Goal: Task Accomplishment & Management: Manage account settings

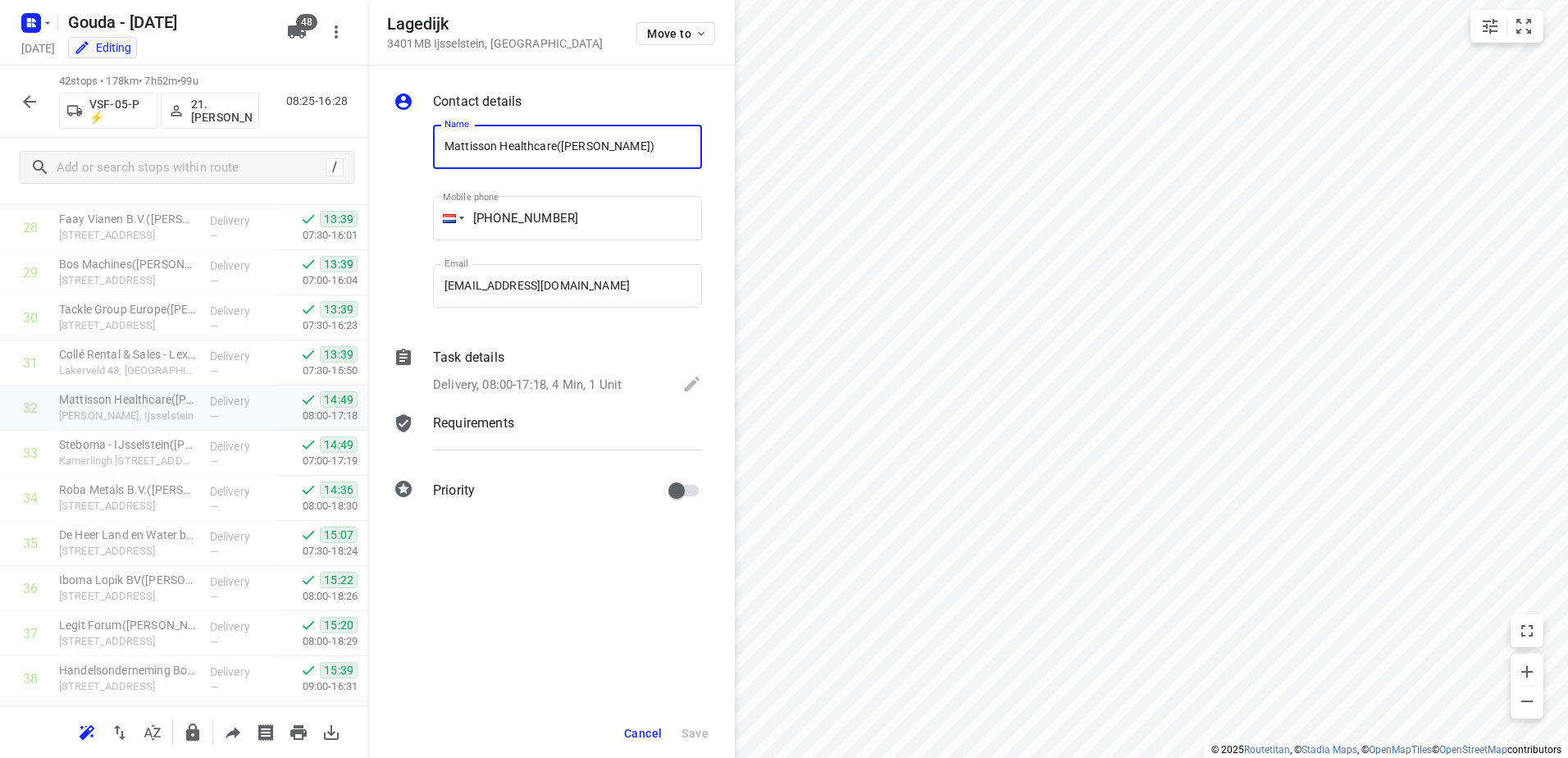
scroll to position [1513, 0]
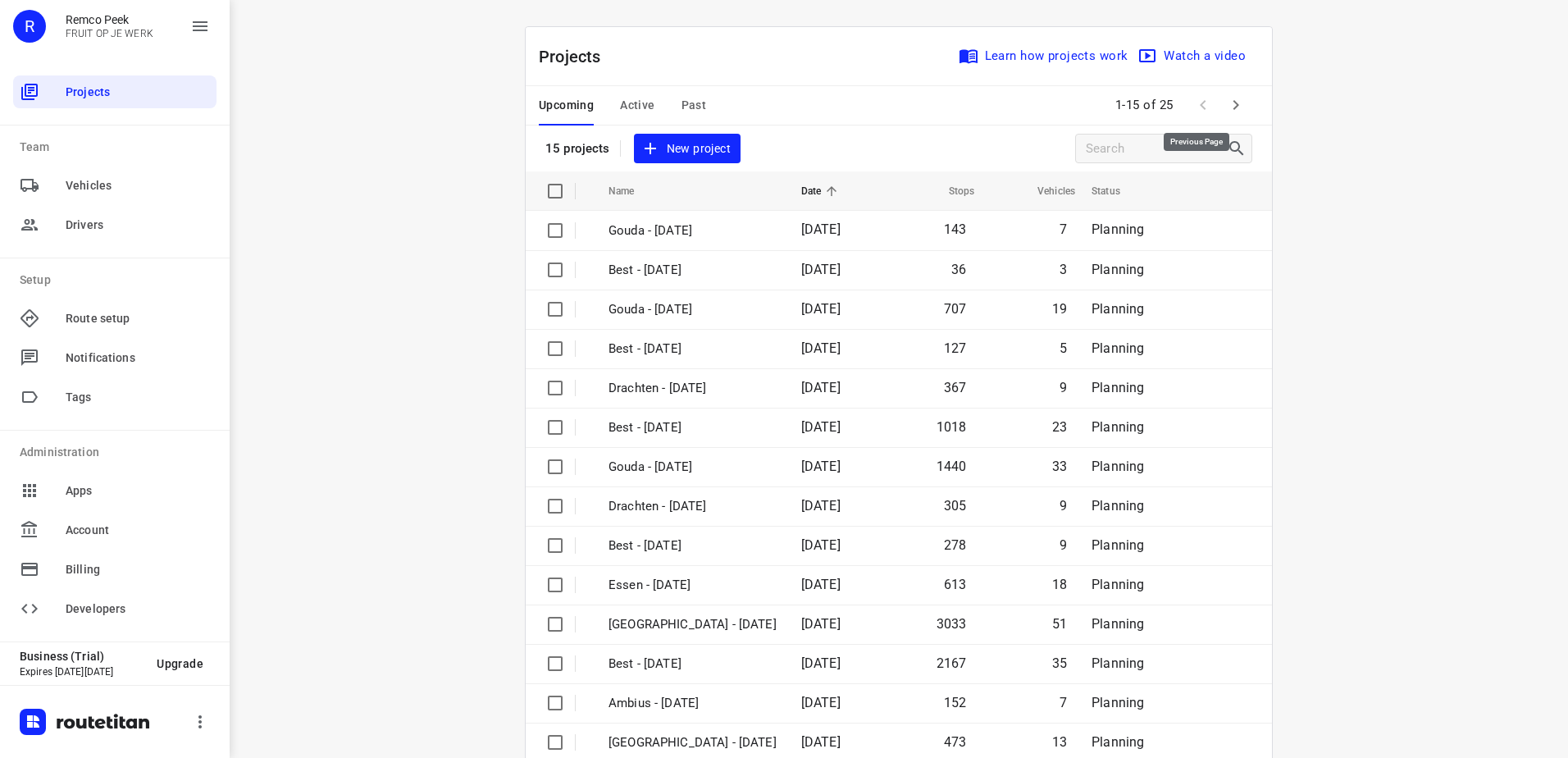
click at [1227, 106] on icon "button" at bounding box center [1236, 105] width 20 height 20
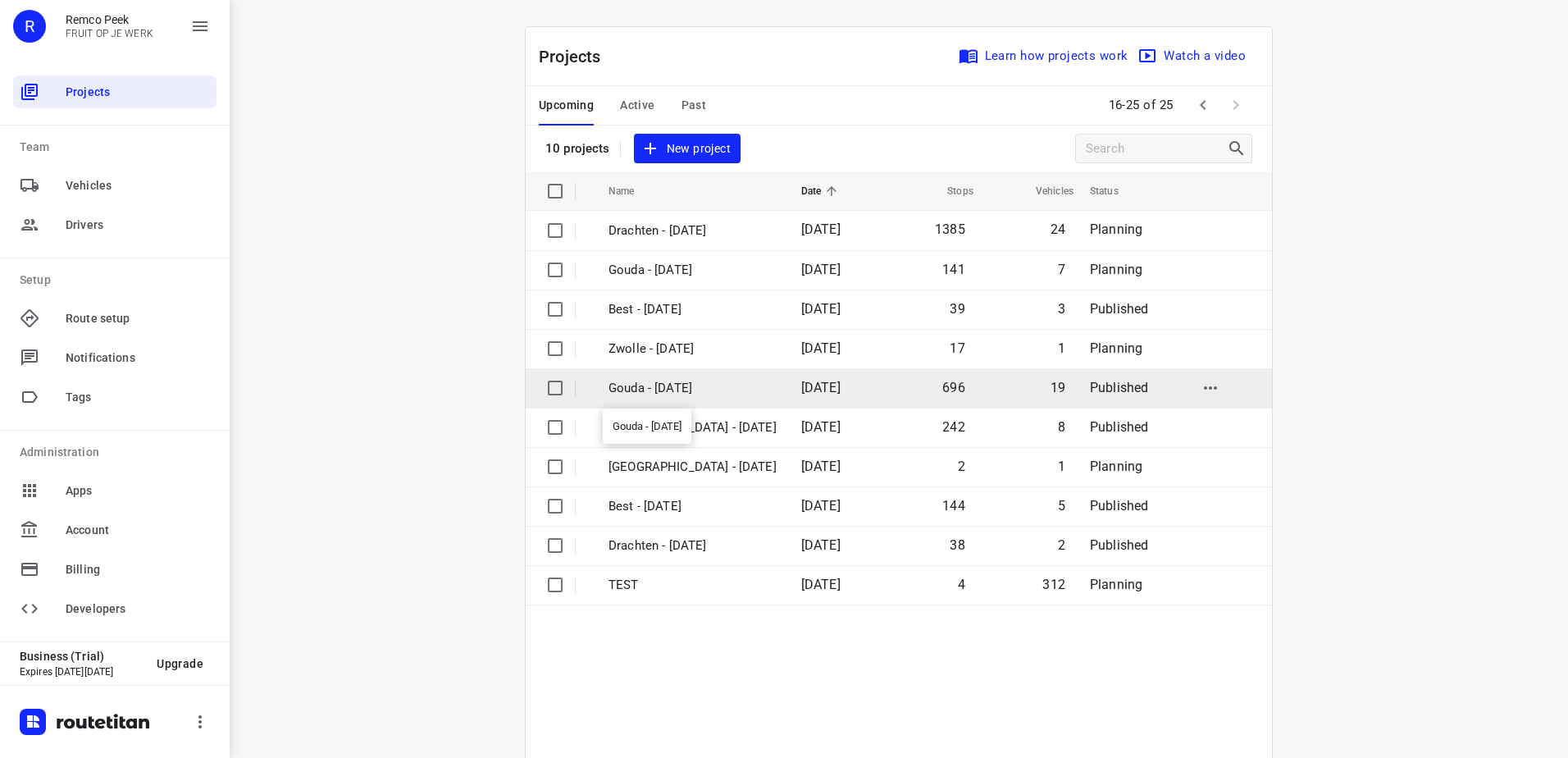
click at [724, 394] on p "Gouda - Thursday" at bounding box center [692, 388] width 169 height 19
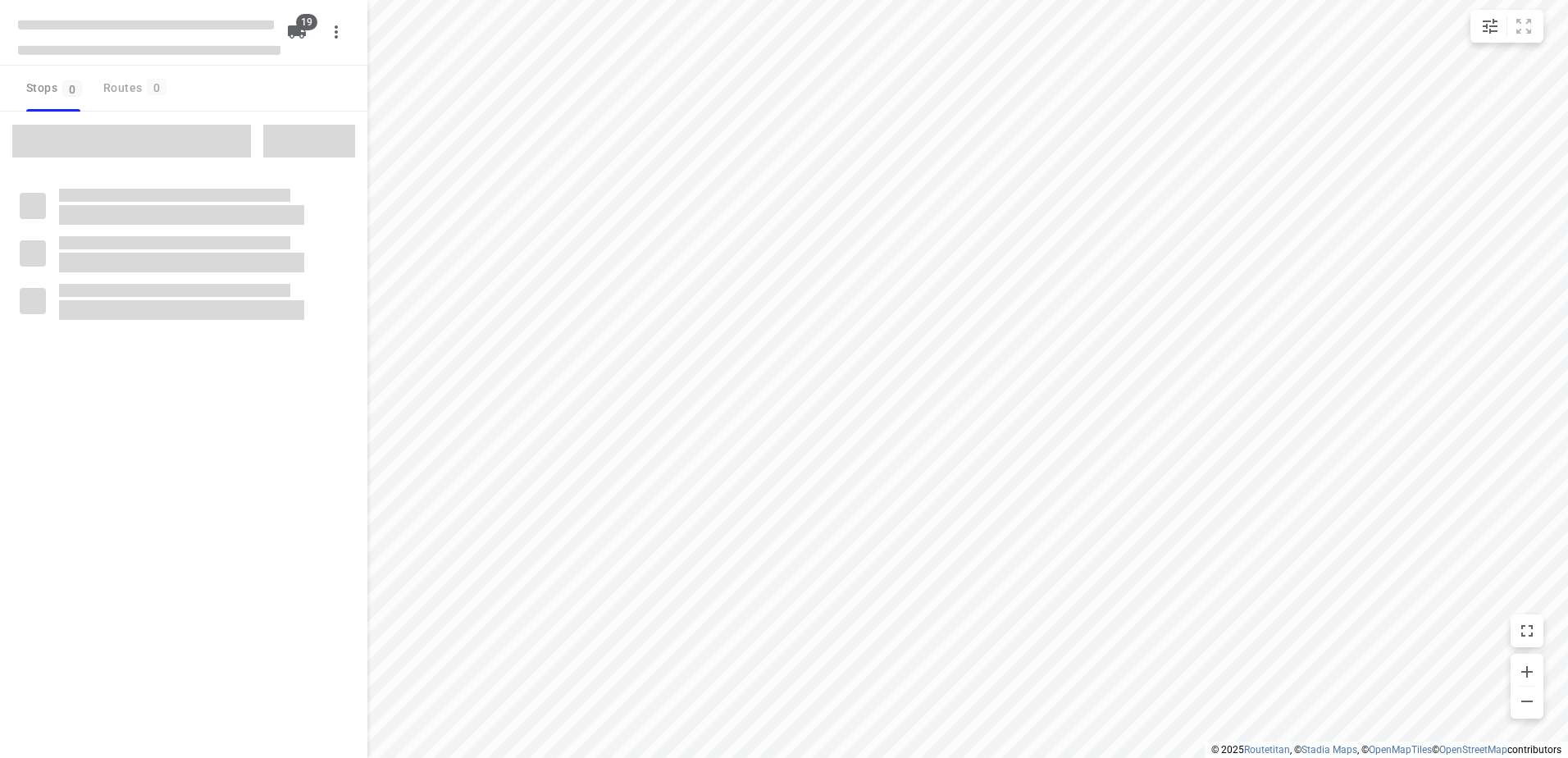
checkbox input "true"
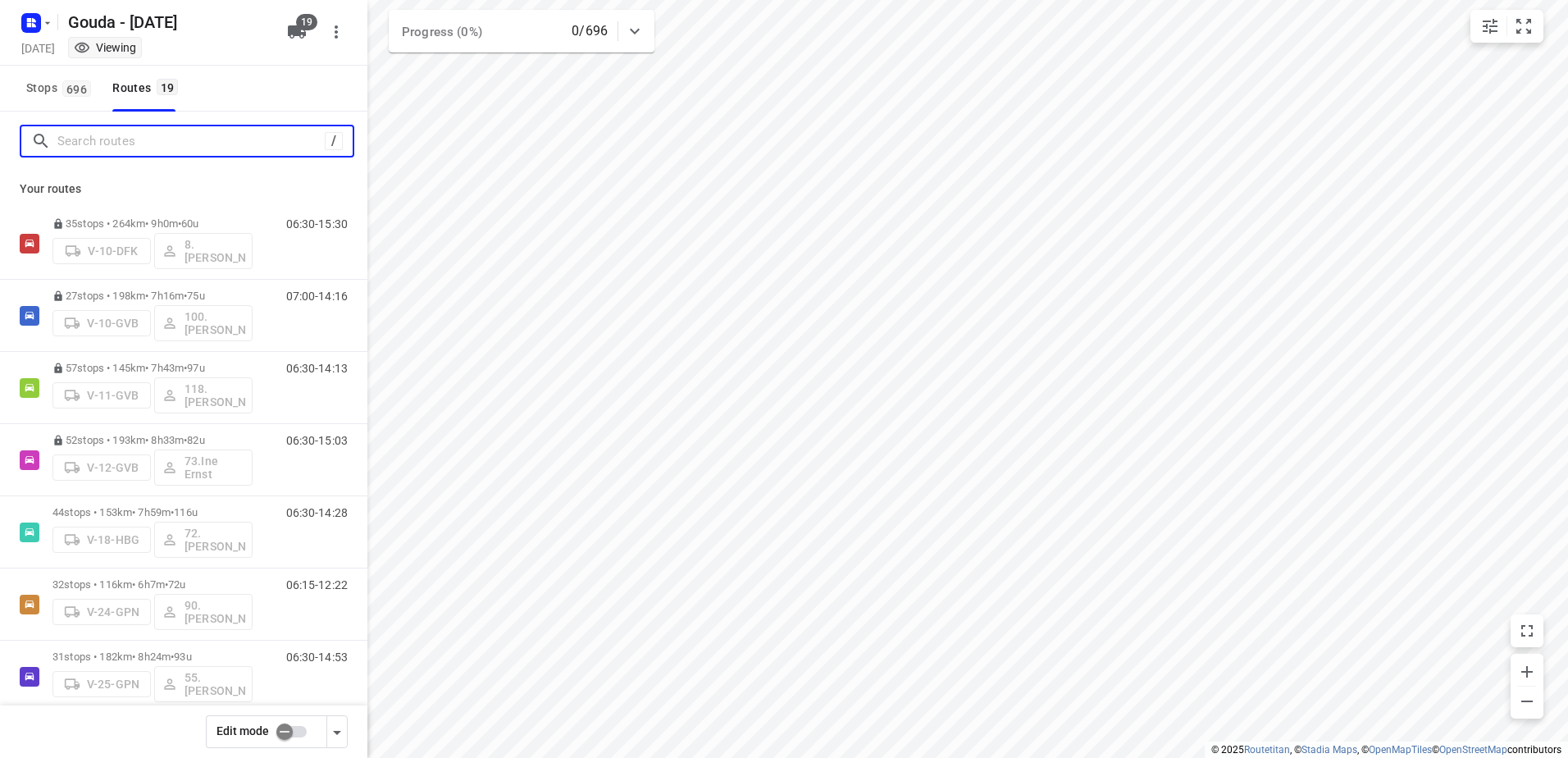
click at [218, 151] on input "Search routes" at bounding box center [190, 141] width 267 height 26
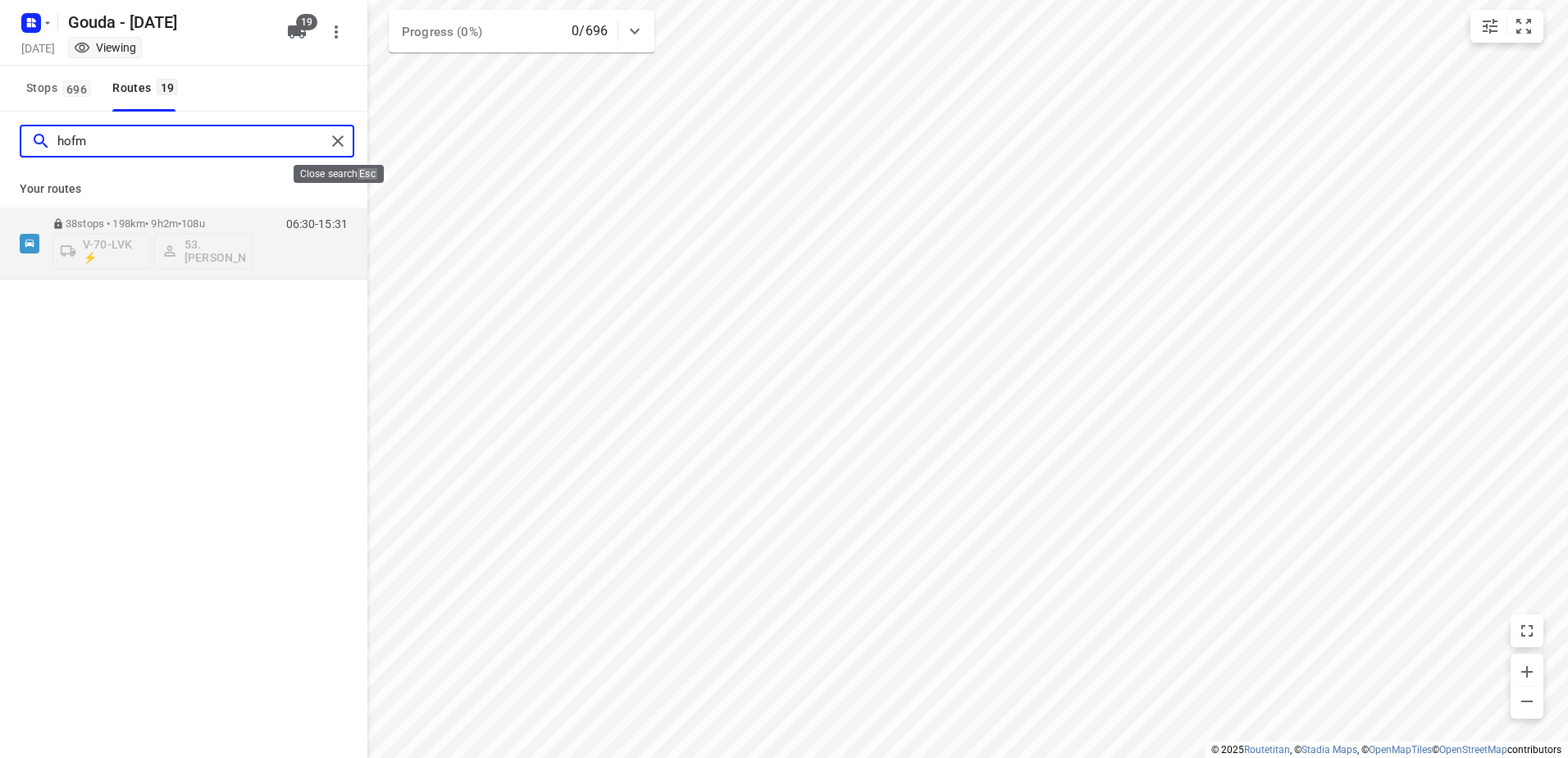
type input "hofm"
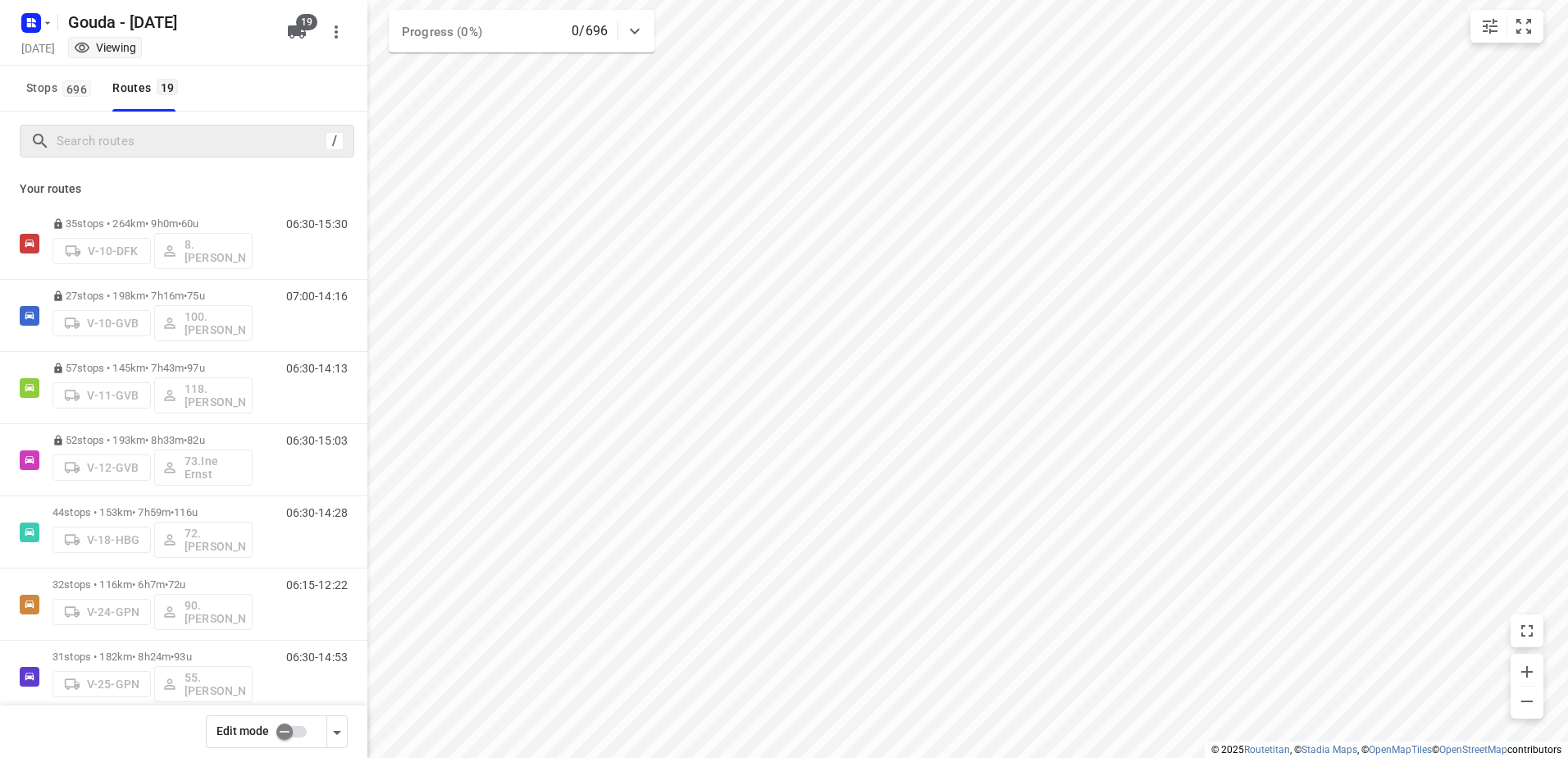
click at [292, 734] on input "checkbox" at bounding box center [284, 732] width 94 height 31
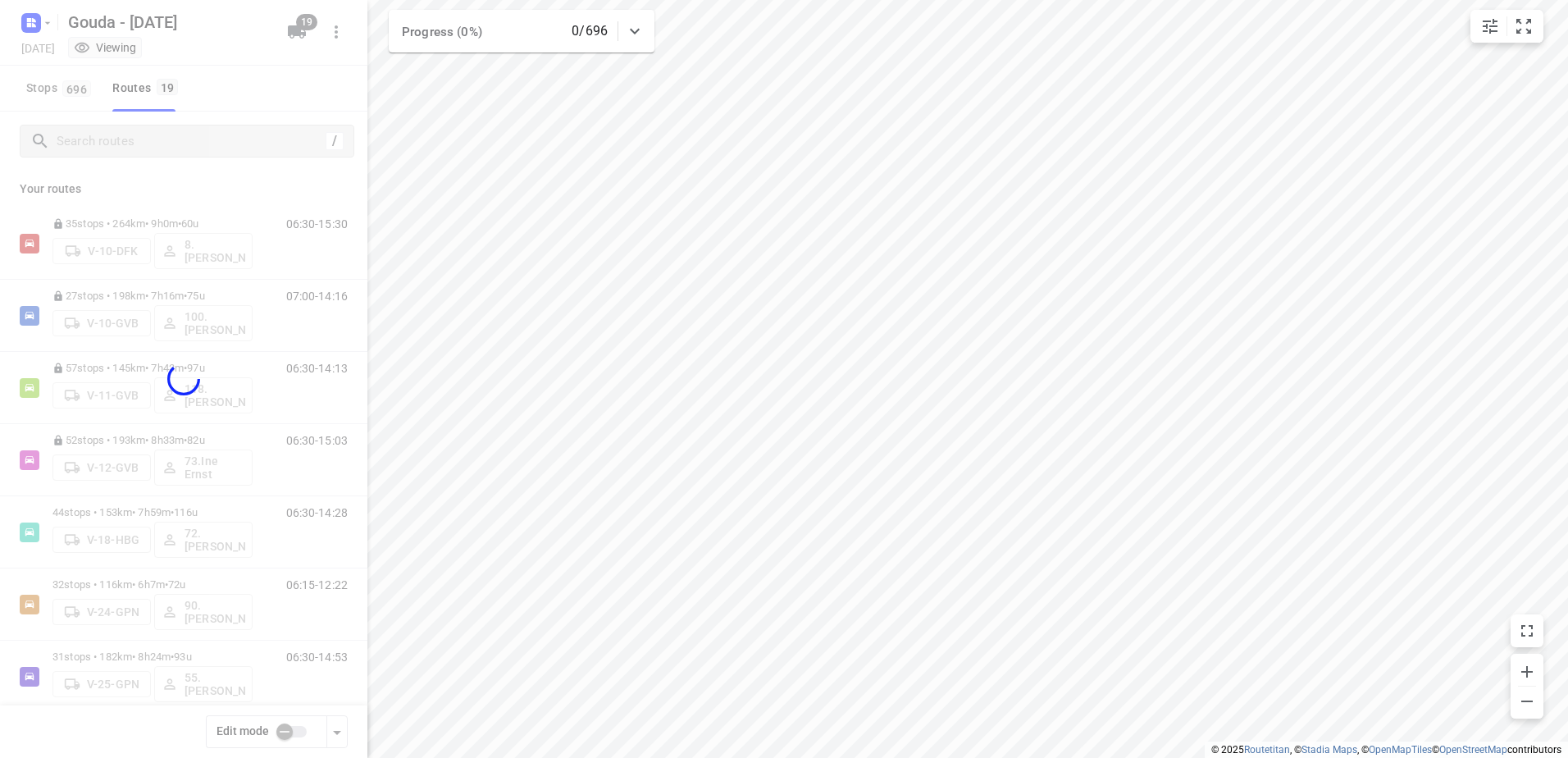
checkbox input "true"
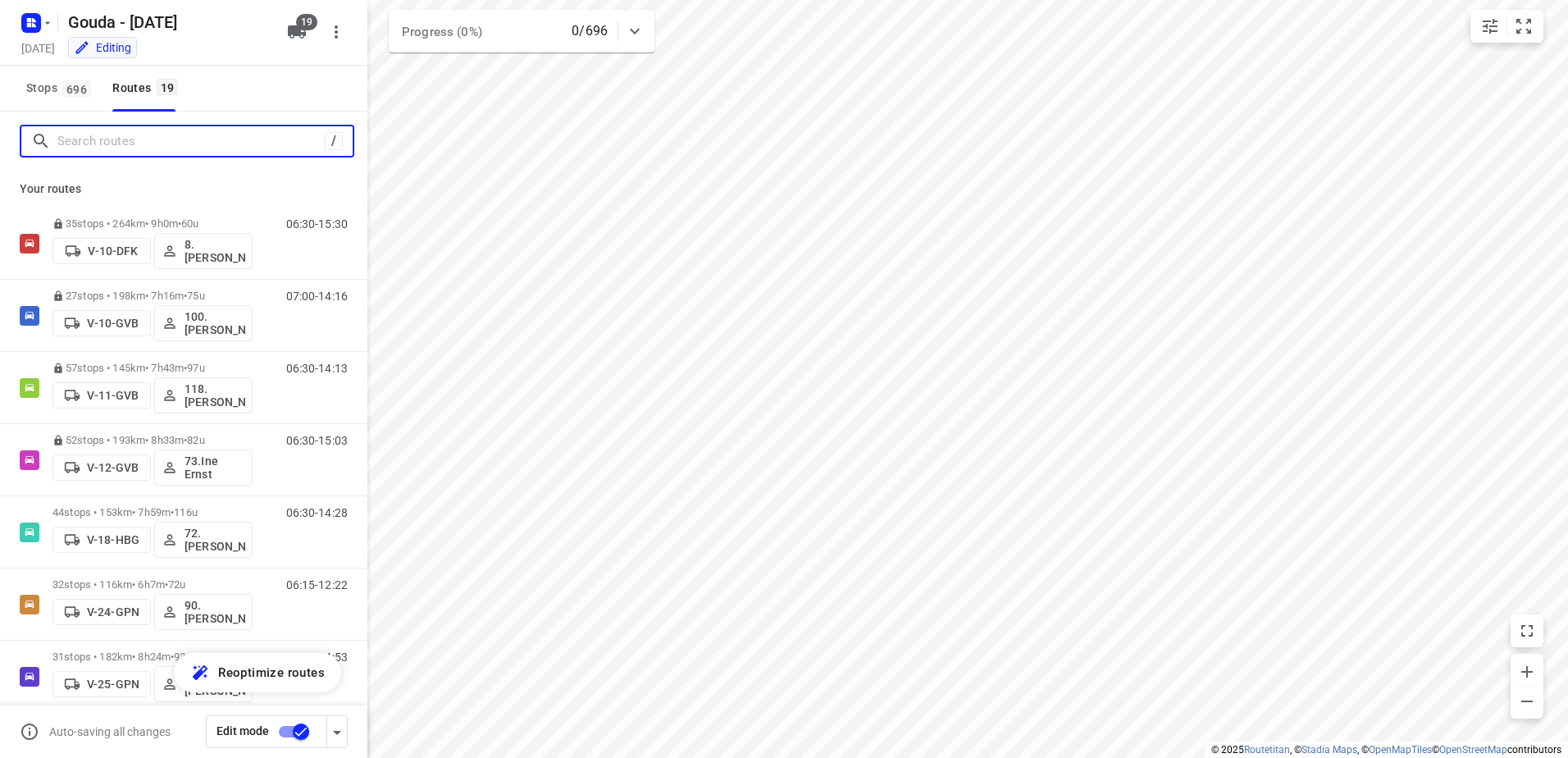
click at [135, 138] on input "Search routes" at bounding box center [190, 141] width 267 height 26
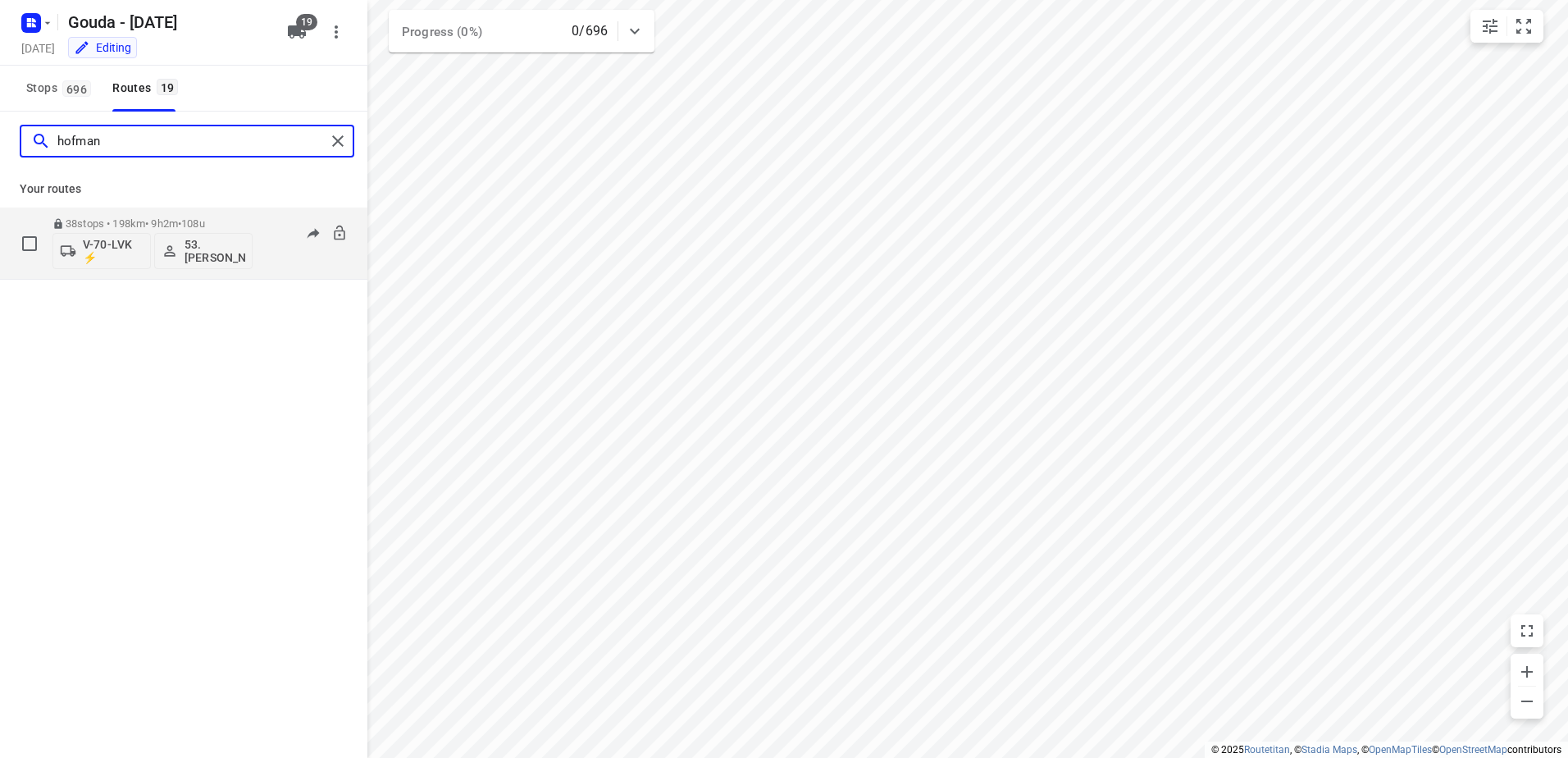
type input "hofman"
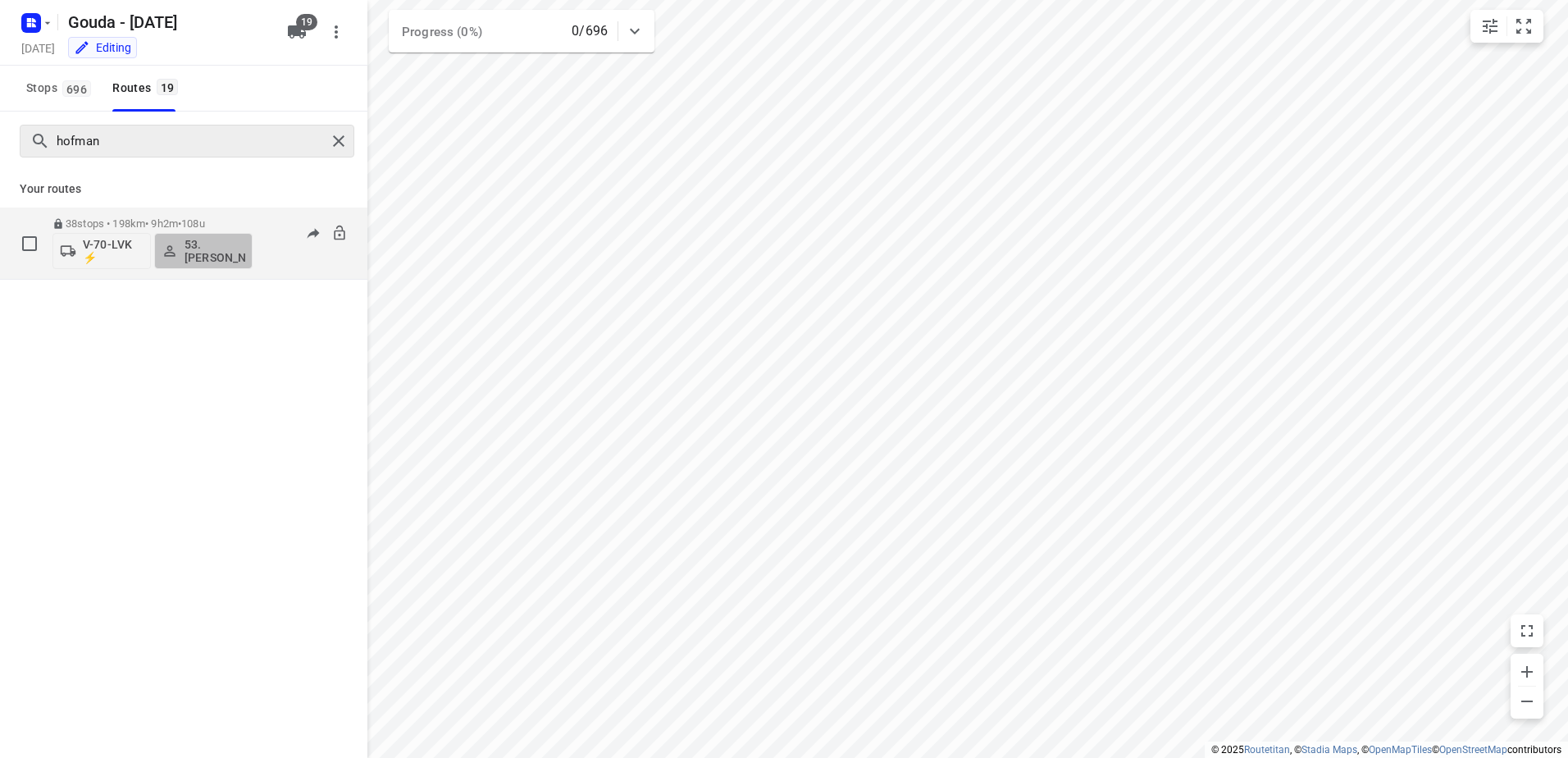
click at [209, 254] on p "53.Dominick Hofman" at bounding box center [215, 251] width 61 height 26
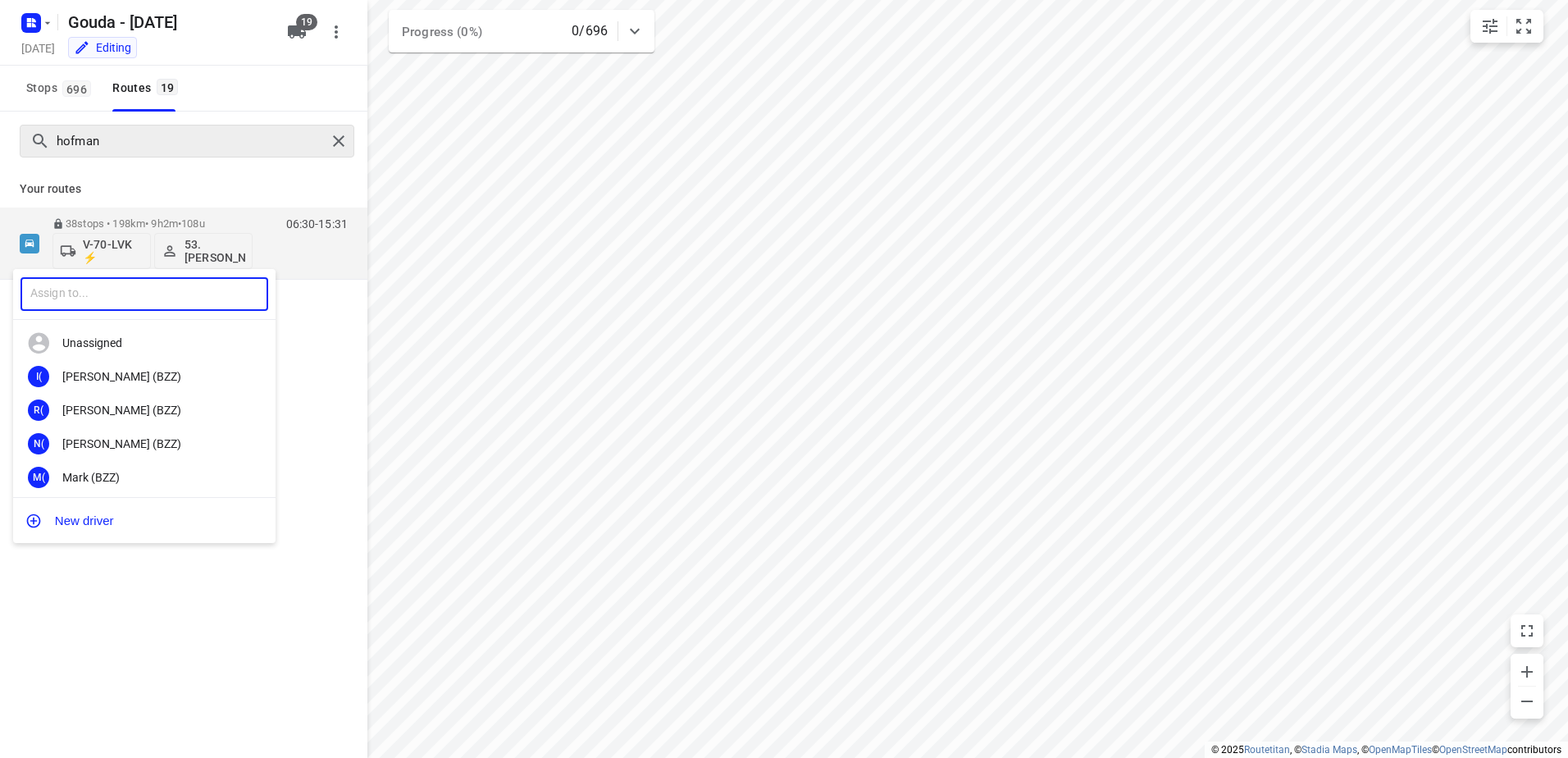
click at [184, 305] on input "text" at bounding box center [145, 293] width 248 height 34
type input "Maarten"
click at [155, 409] on div "18. Maarten Smit" at bounding box center [148, 410] width 172 height 13
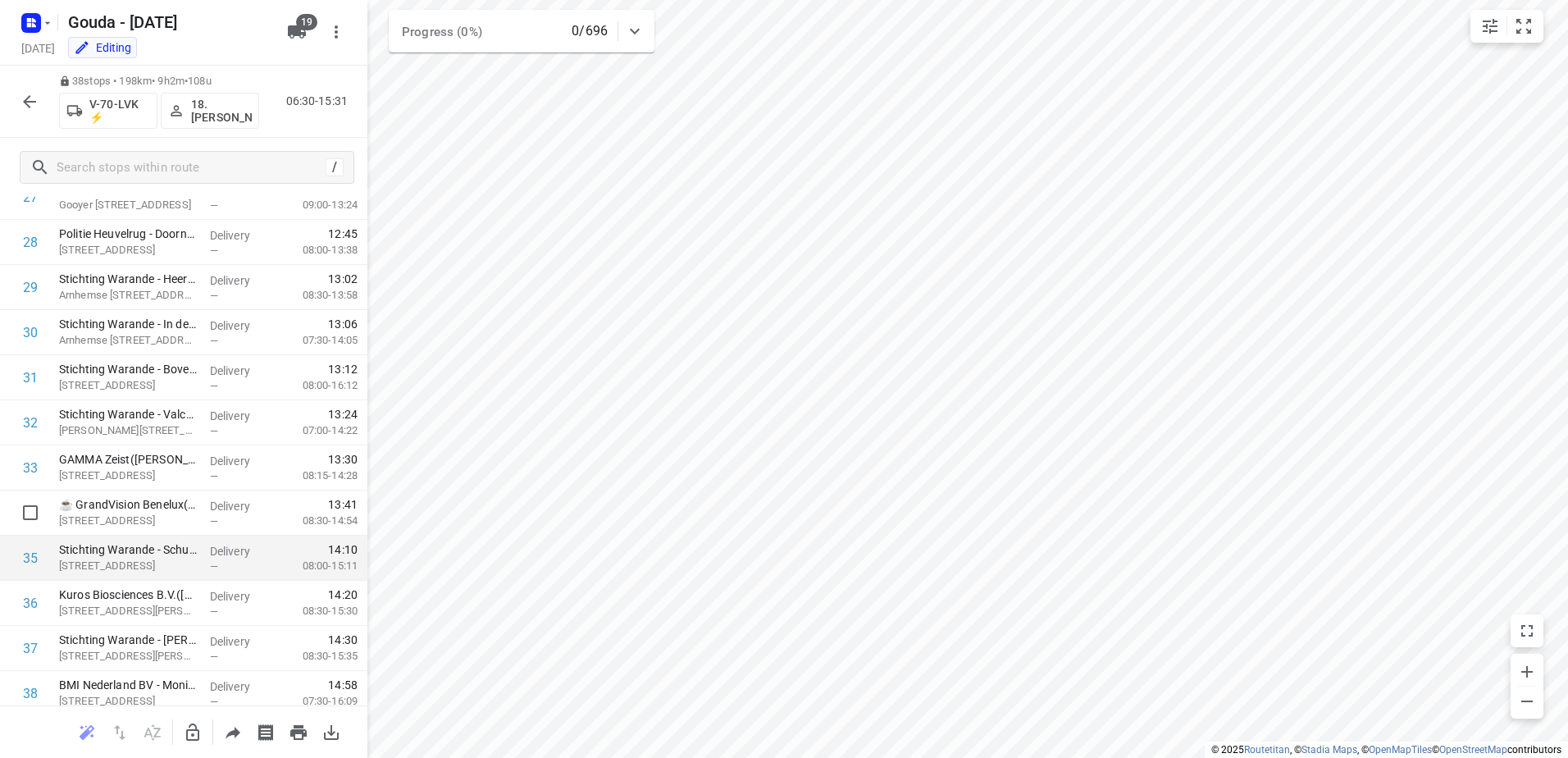
scroll to position [1333, 0]
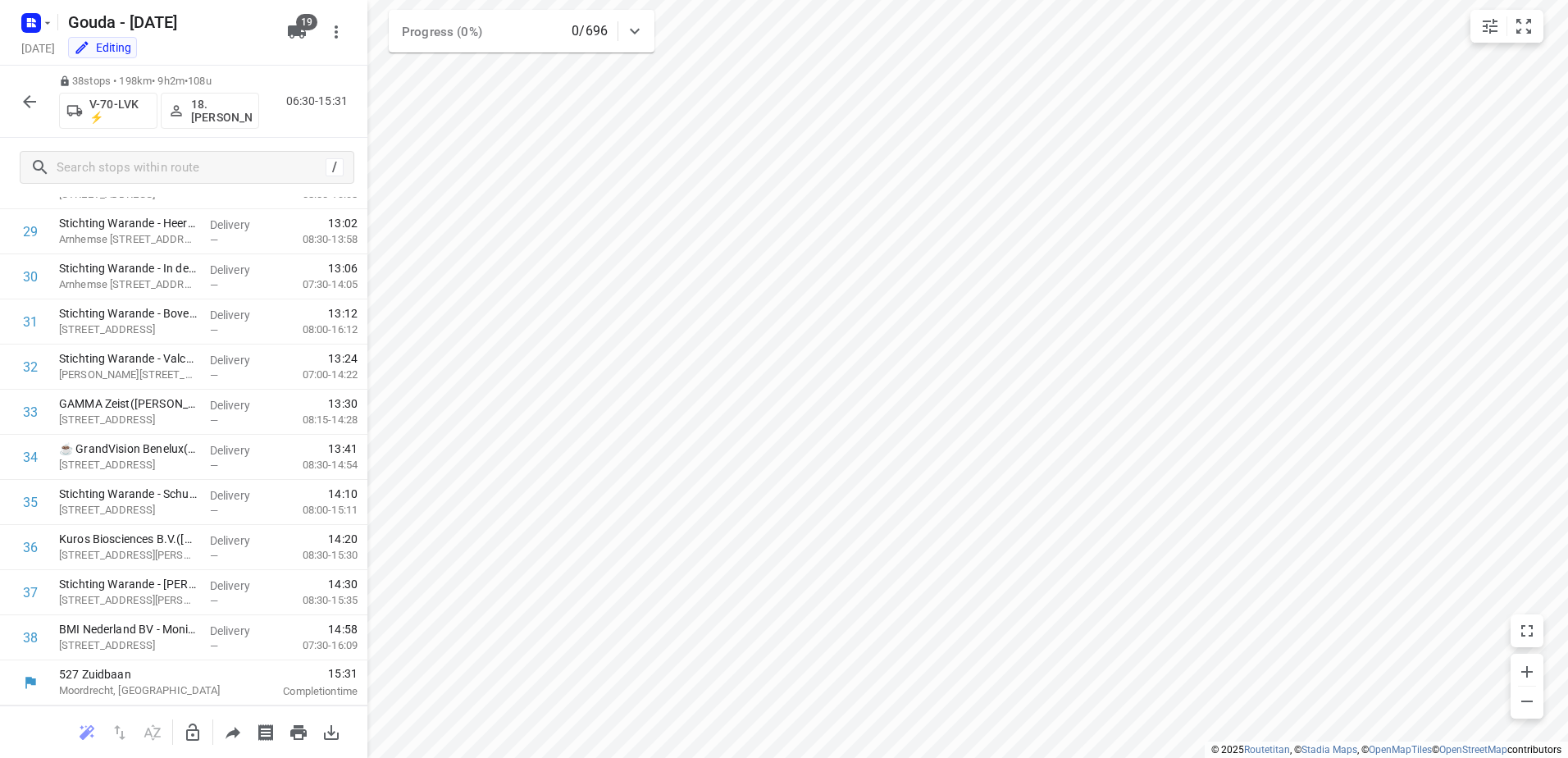
click at [200, 118] on p "18.Maarten Smit" at bounding box center [221, 110] width 61 height 26
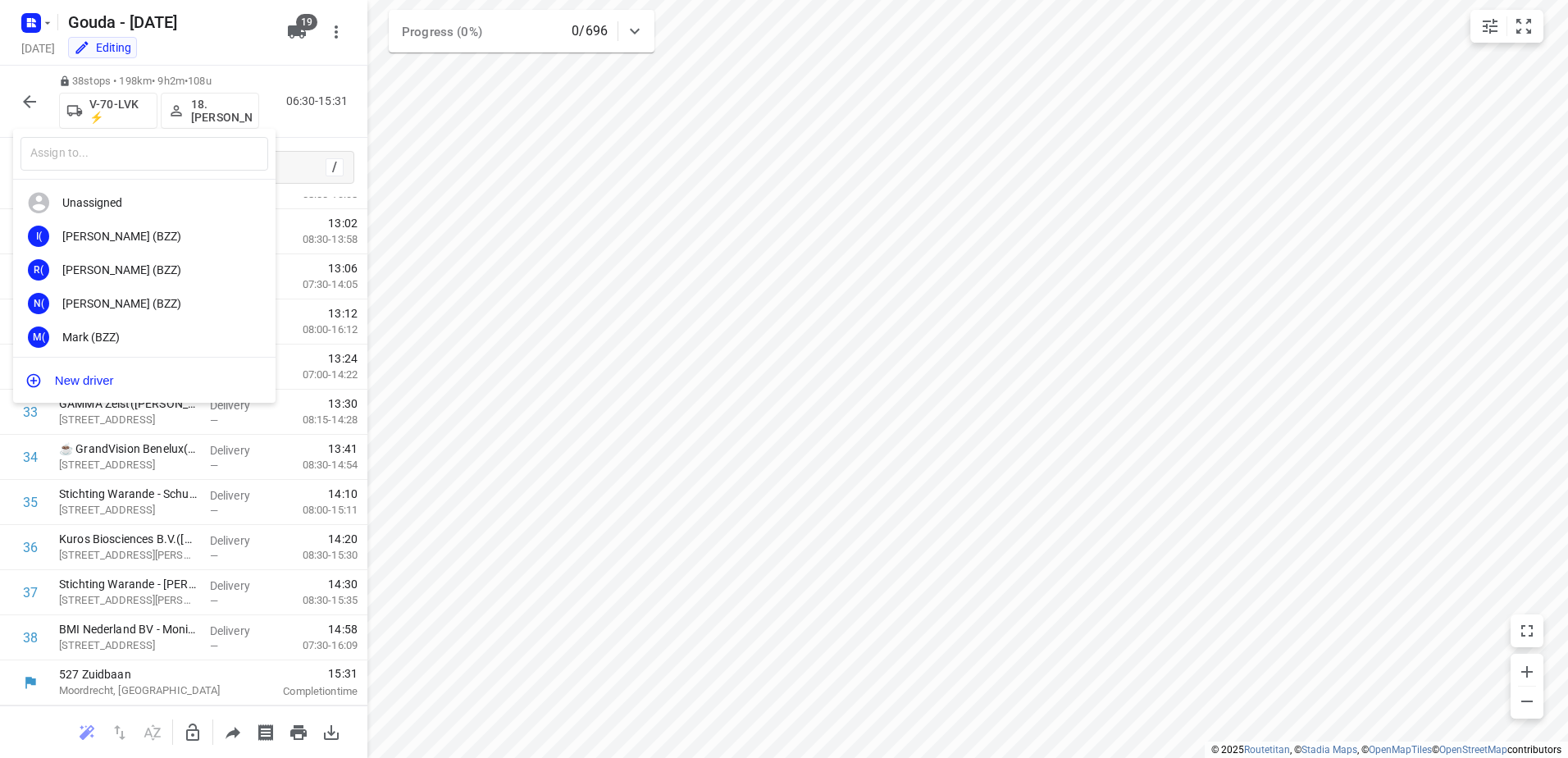
click at [702, 190] on div at bounding box center [784, 379] width 1568 height 758
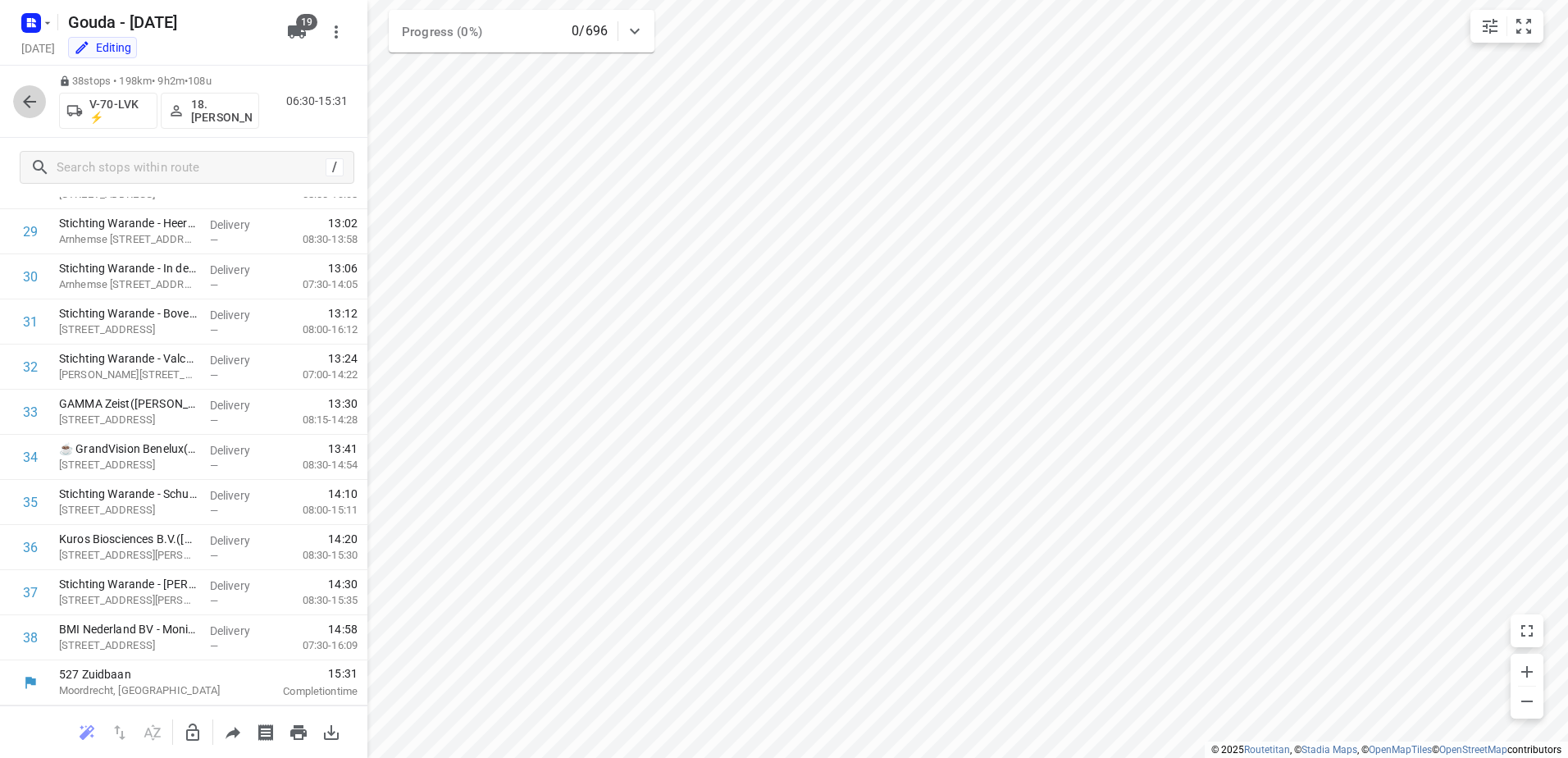
click at [35, 102] on icon "button" at bounding box center [29, 101] width 13 height 13
click at [33, 640] on input "checkbox" at bounding box center [30, 637] width 33 height 33
checkbox input "true"
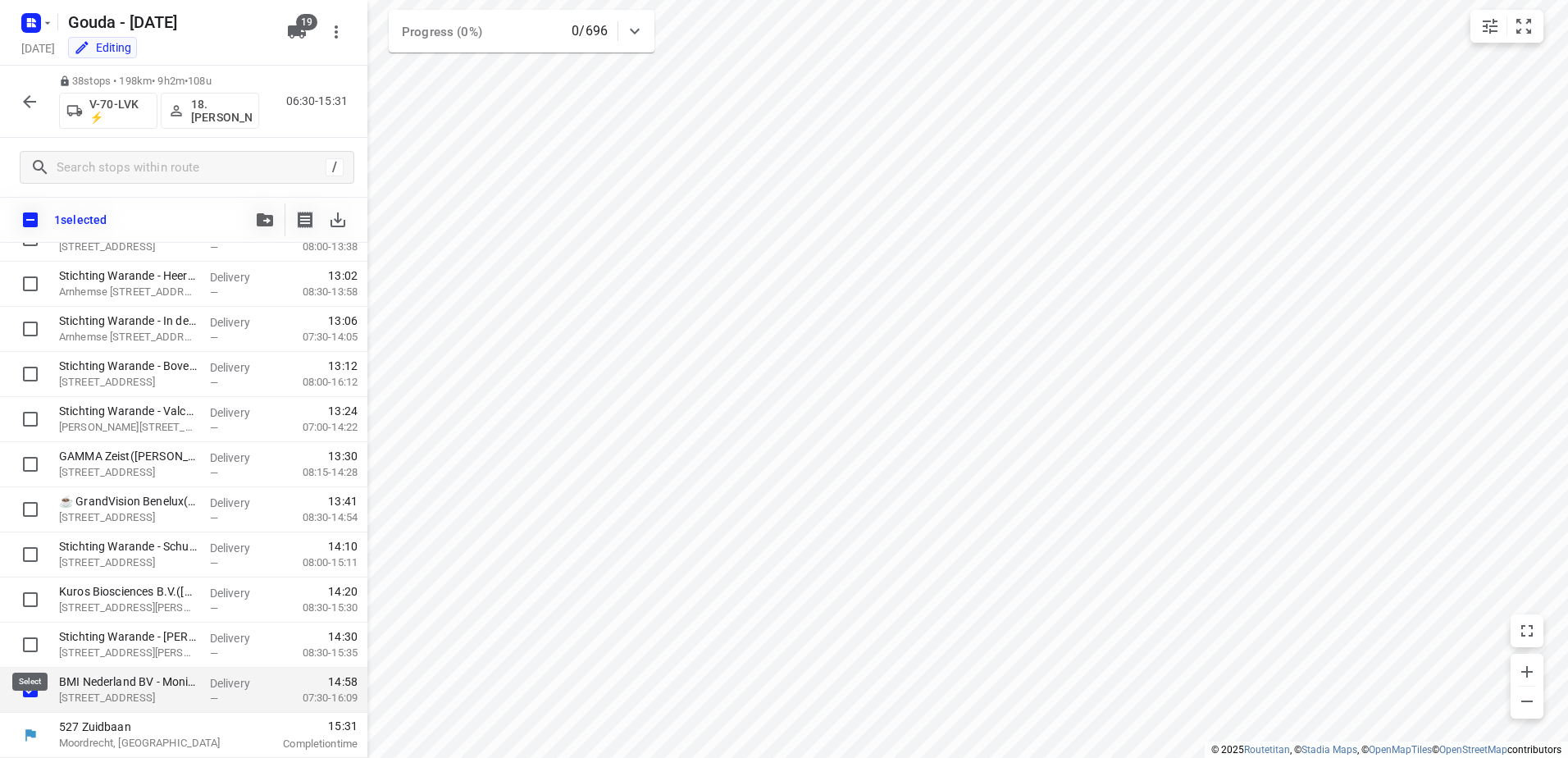
scroll to position [1326, 0]
click at [179, 672] on div "BMI Nederland BV - Monier en Icopal - Heeswijk(Ingrid Overdijkink) Heeswijk 155…" at bounding box center [128, 691] width 151 height 46
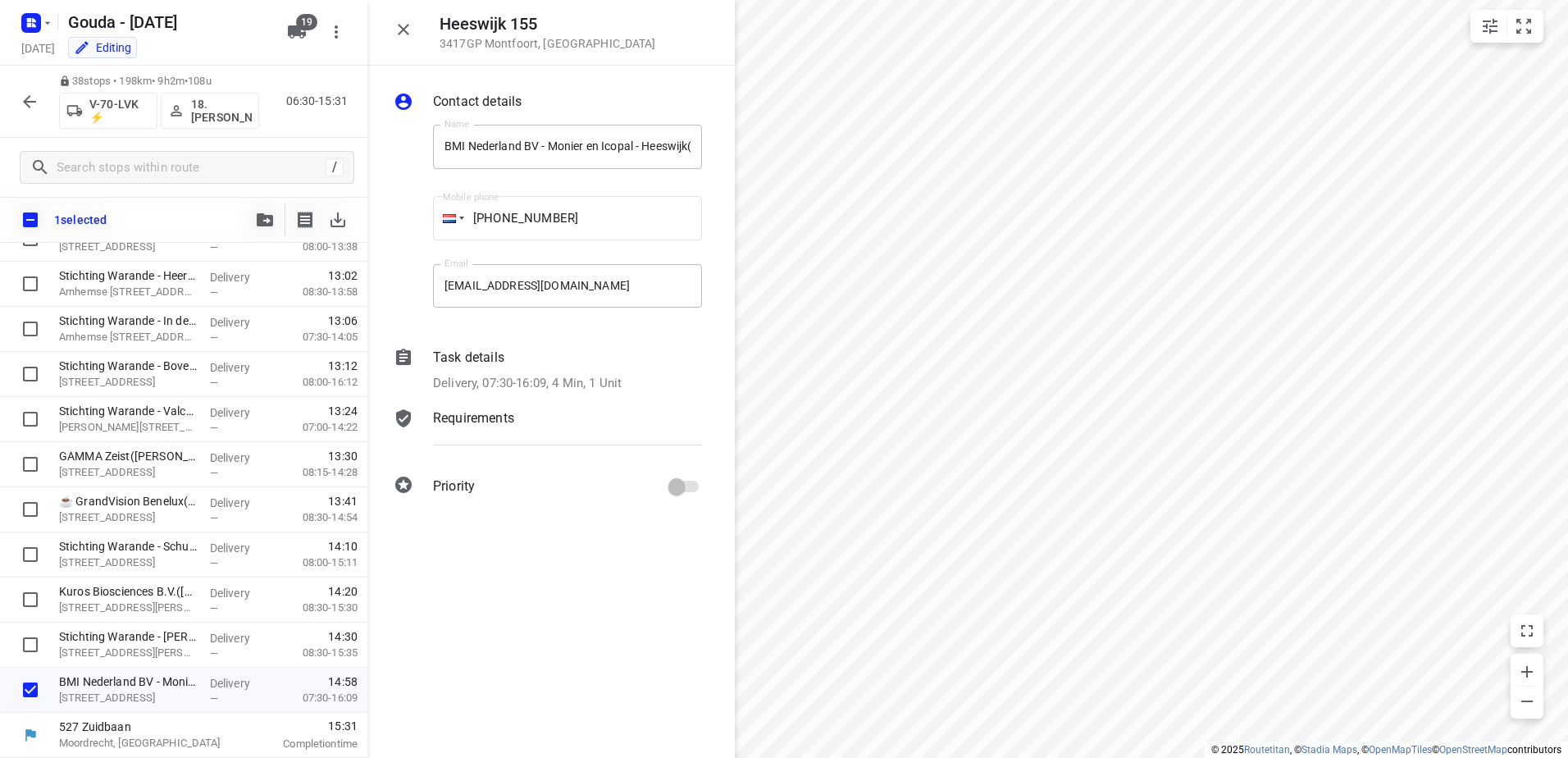
click at [541, 378] on p "Delivery, 07:30-16:09, 4 Min, 1 Unit" at bounding box center [527, 383] width 189 height 19
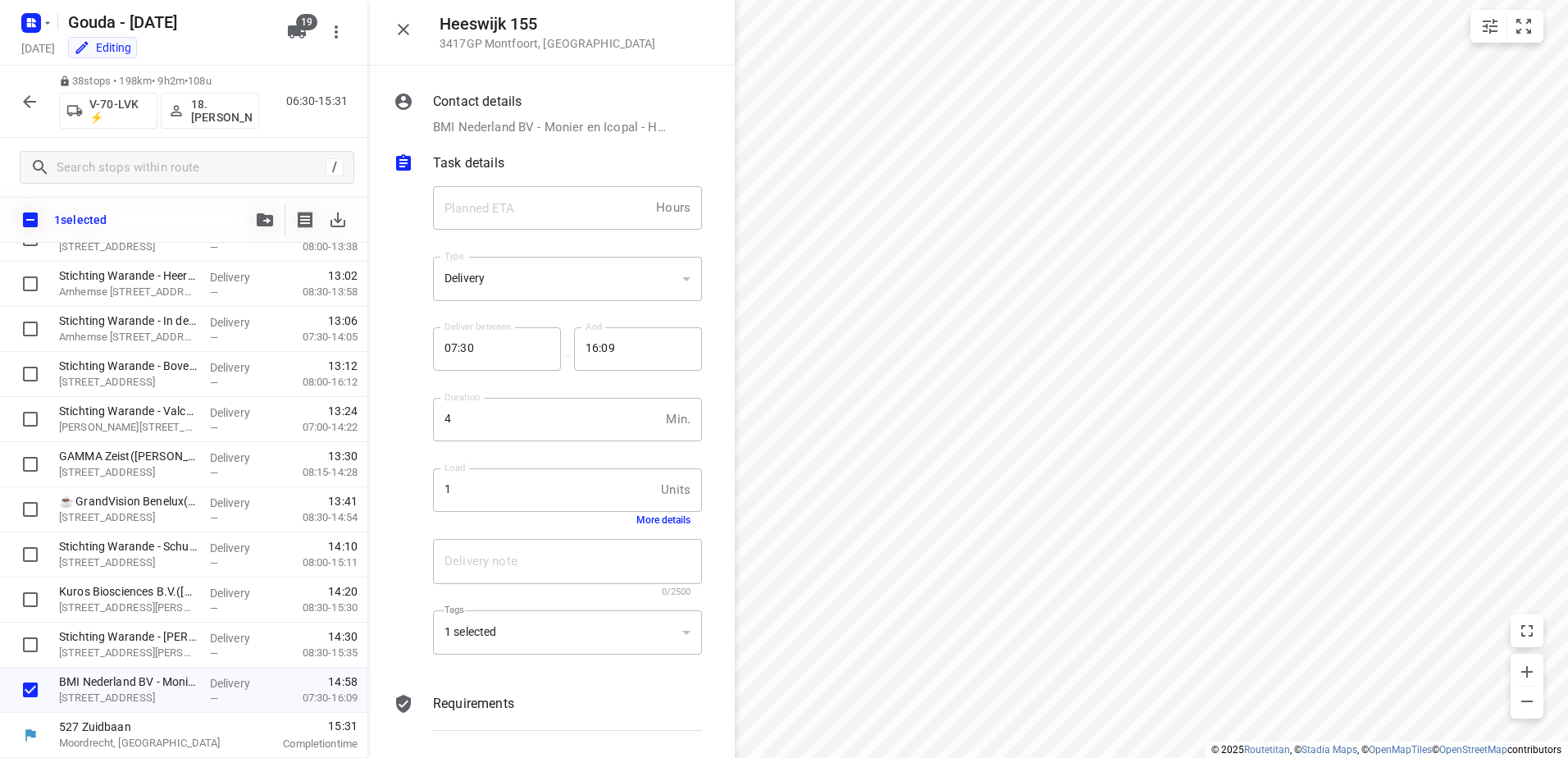
click at [654, 533] on div "Delivery note x Delivery note 0/2500" at bounding box center [568, 568] width 282 height 78
click at [655, 518] on button "More details" at bounding box center [663, 519] width 54 height 12
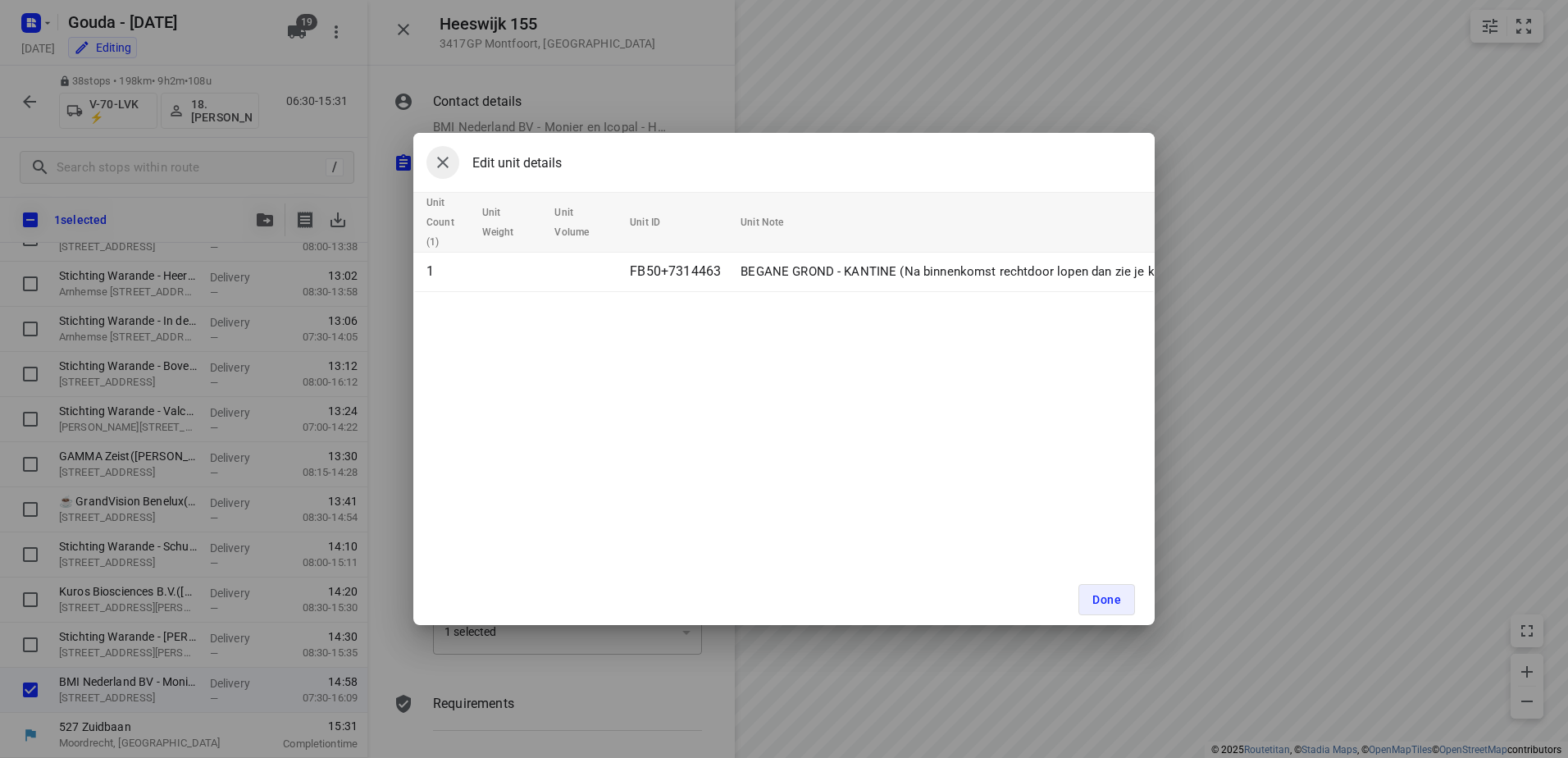
click at [447, 163] on icon "button" at bounding box center [443, 162] width 20 height 20
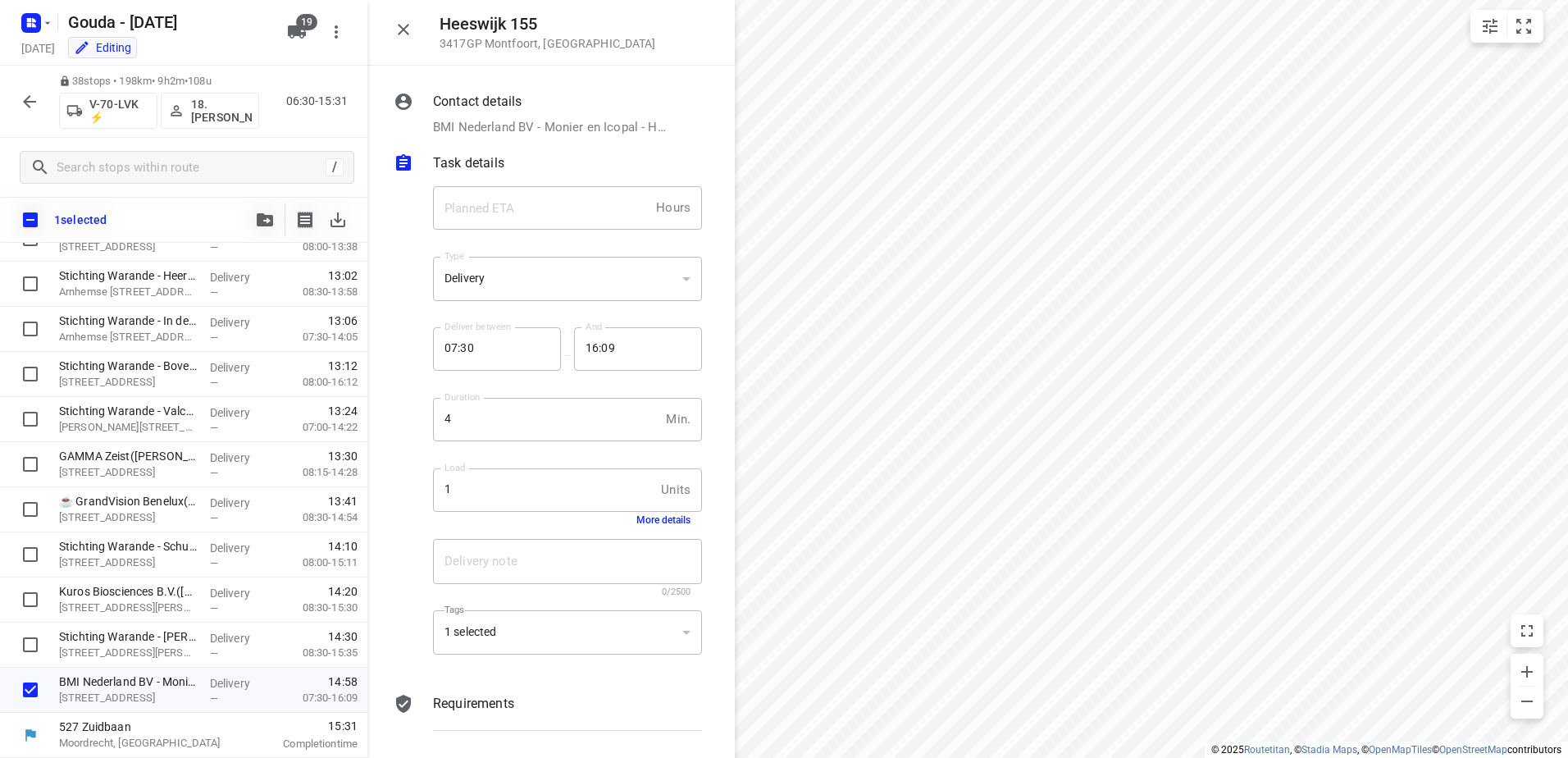
click at [412, 46] on div "Heeswijk 155 3417GP Montfoort , Netherlands" at bounding box center [550, 33] width 367 height 66
click at [406, 32] on icon "button" at bounding box center [404, 29] width 12 height 12
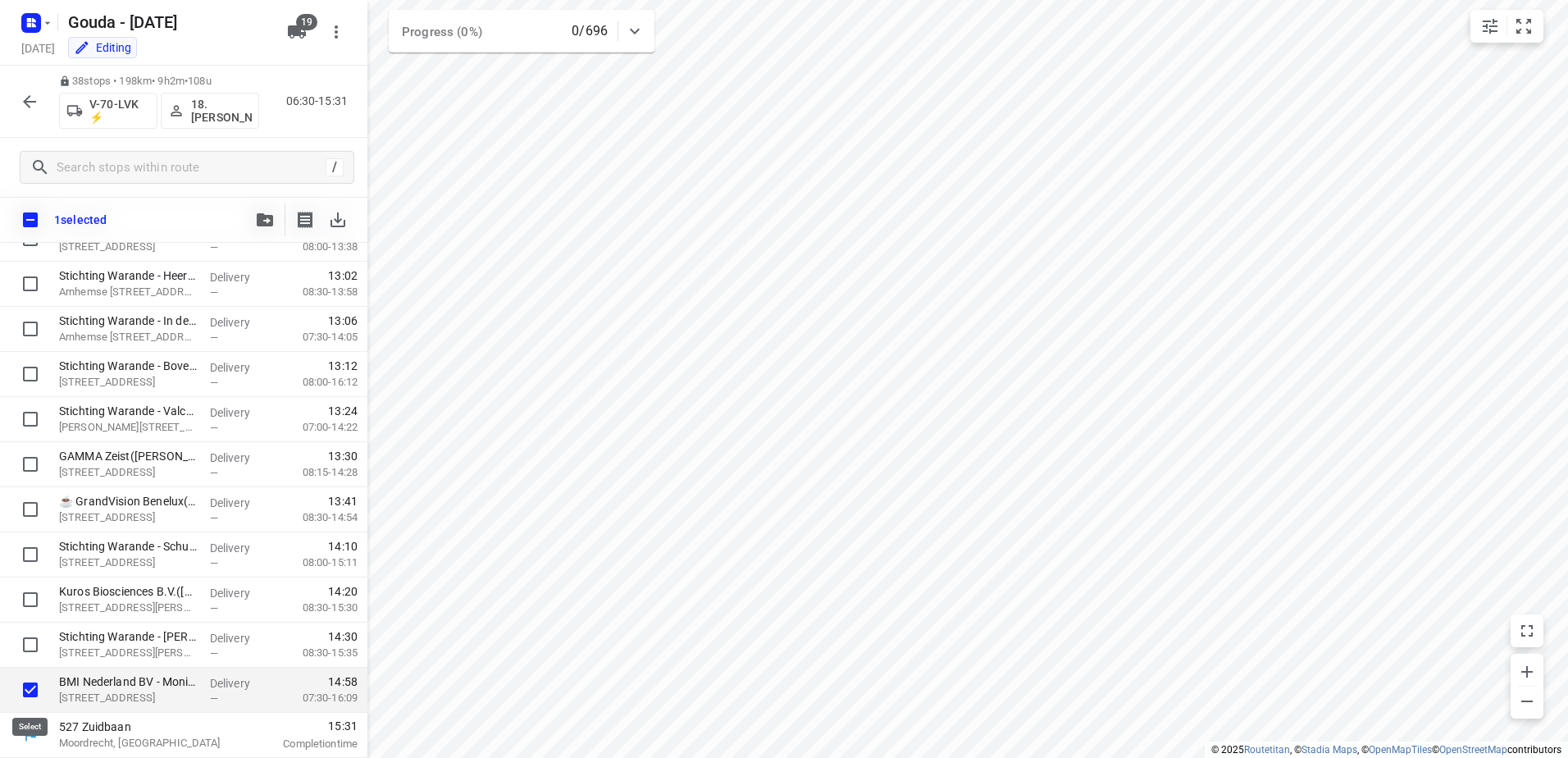
click at [38, 688] on input "checkbox" at bounding box center [30, 690] width 33 height 33
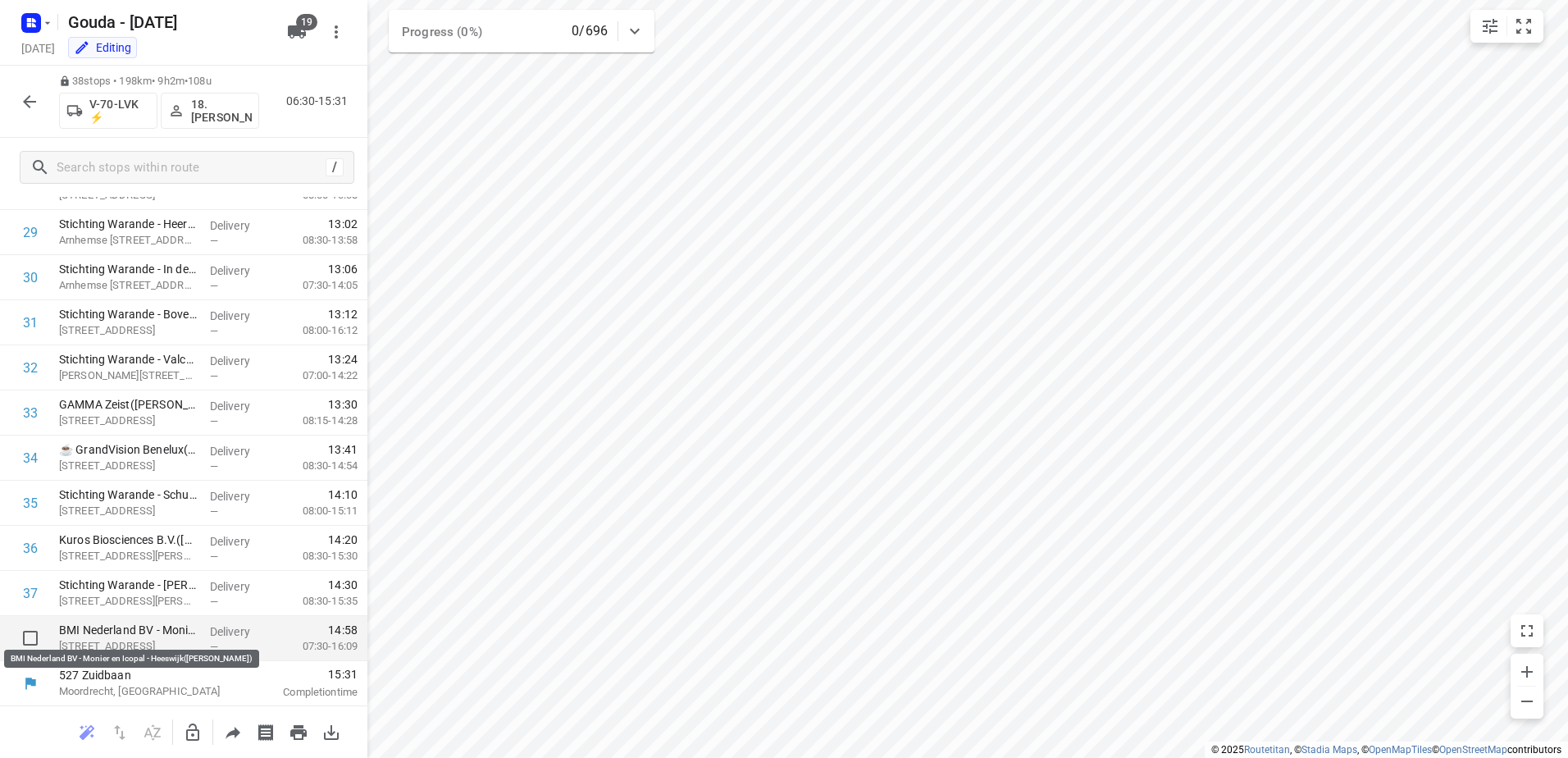
scroll to position [1333, 0]
click at [159, 632] on p "BMI Nederland BV - Monier en Icopal - Heeswijk(Ingrid Overdijkink)" at bounding box center [128, 629] width 138 height 16
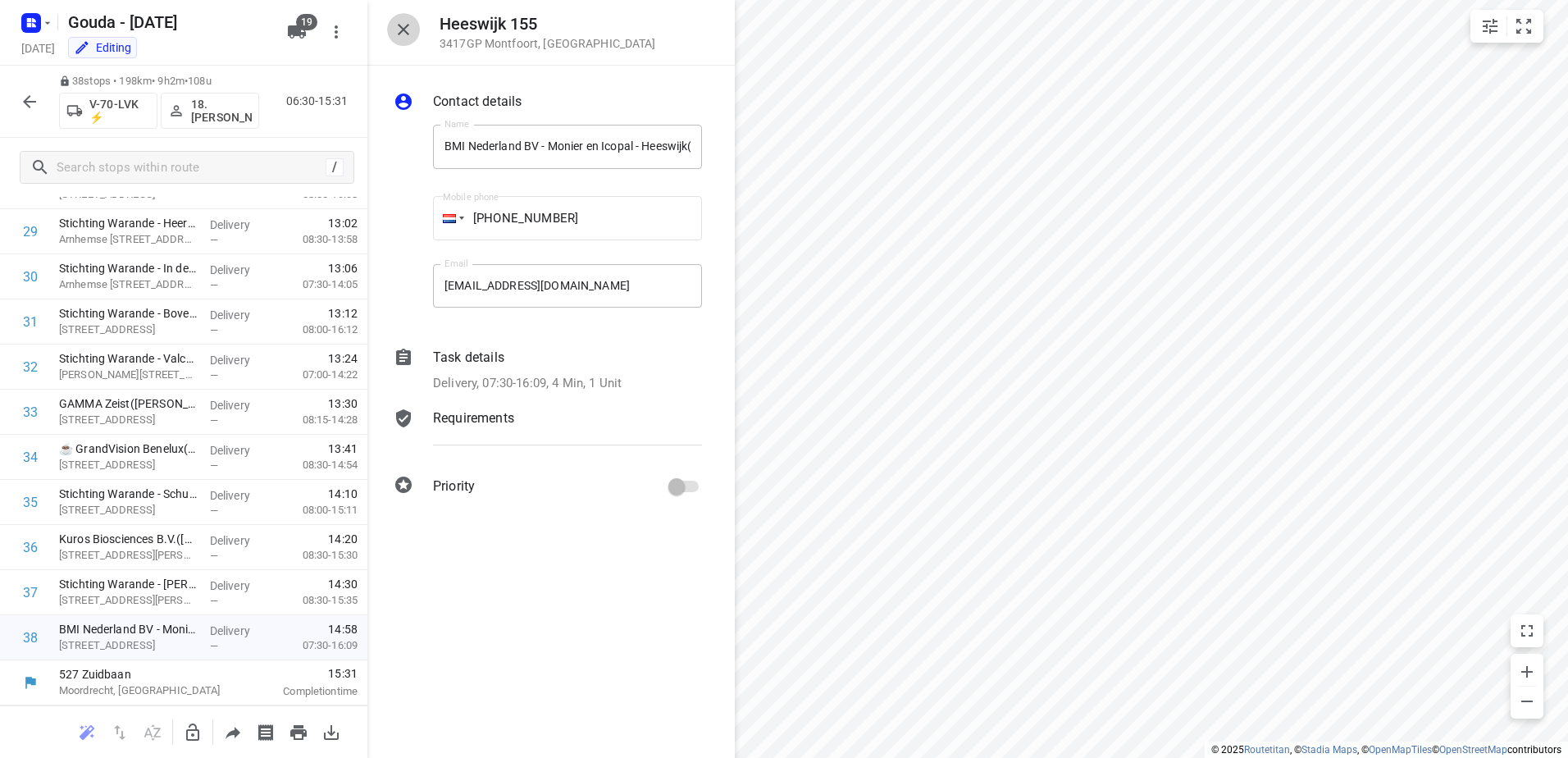
click at [394, 27] on icon "button" at bounding box center [404, 30] width 20 height 20
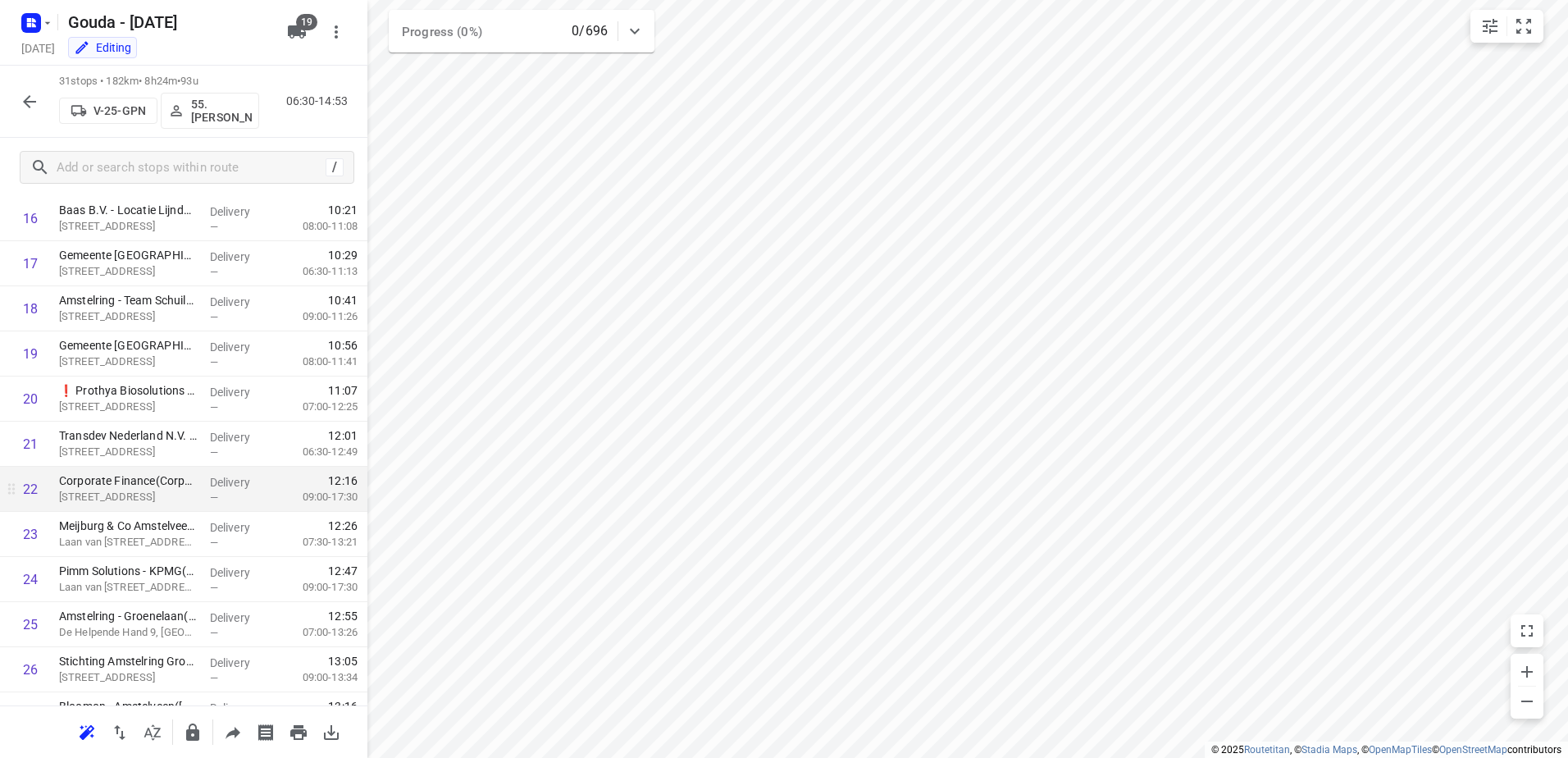
scroll to position [703, 0]
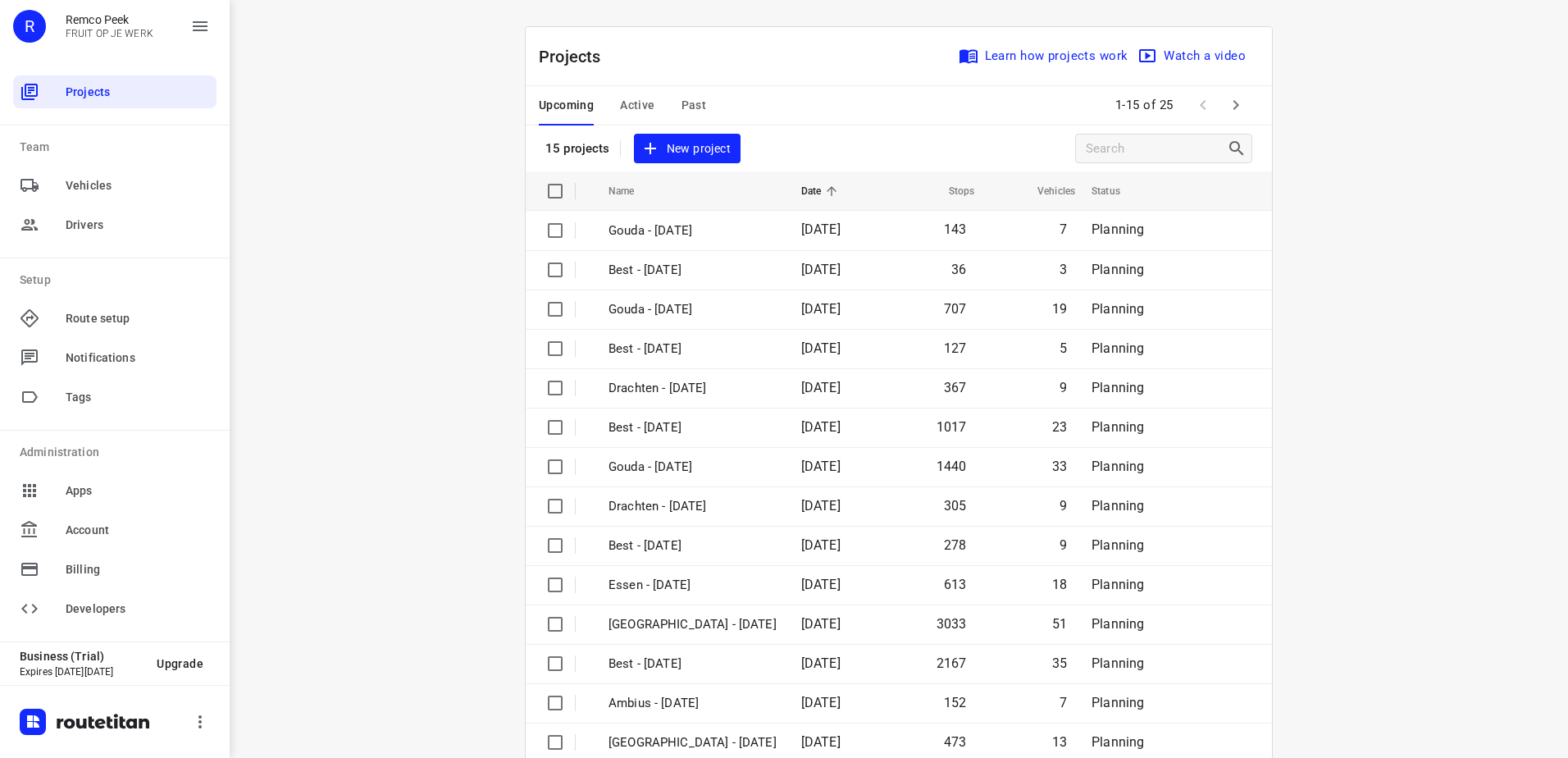
click at [589, 111] on div "Upcoming Active Past" at bounding box center [635, 106] width 193 height 39
click at [620, 116] on button "Active" at bounding box center [638, 106] width 35 height 39
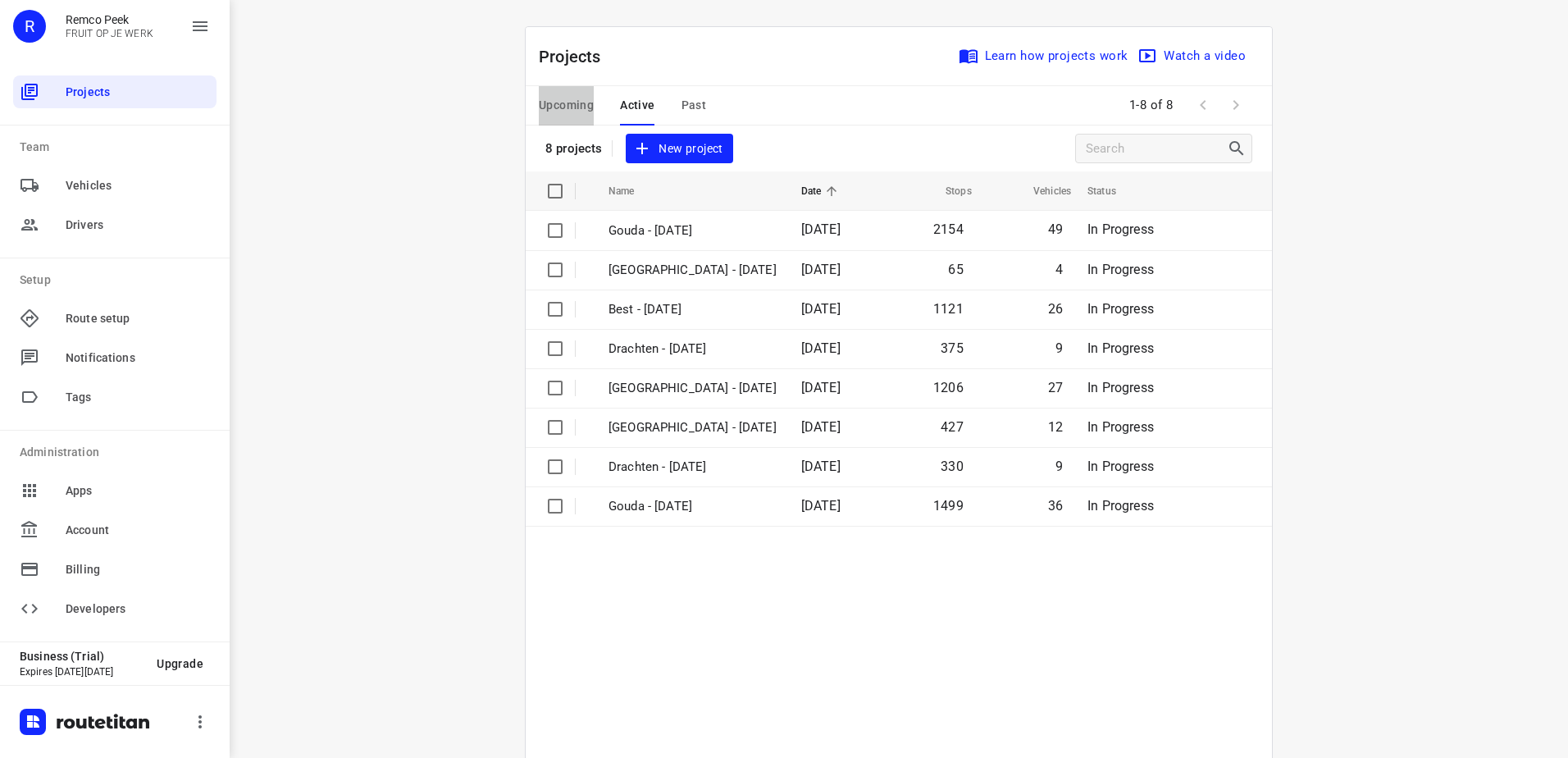
click at [579, 101] on span "Upcoming" at bounding box center [566, 105] width 55 height 21
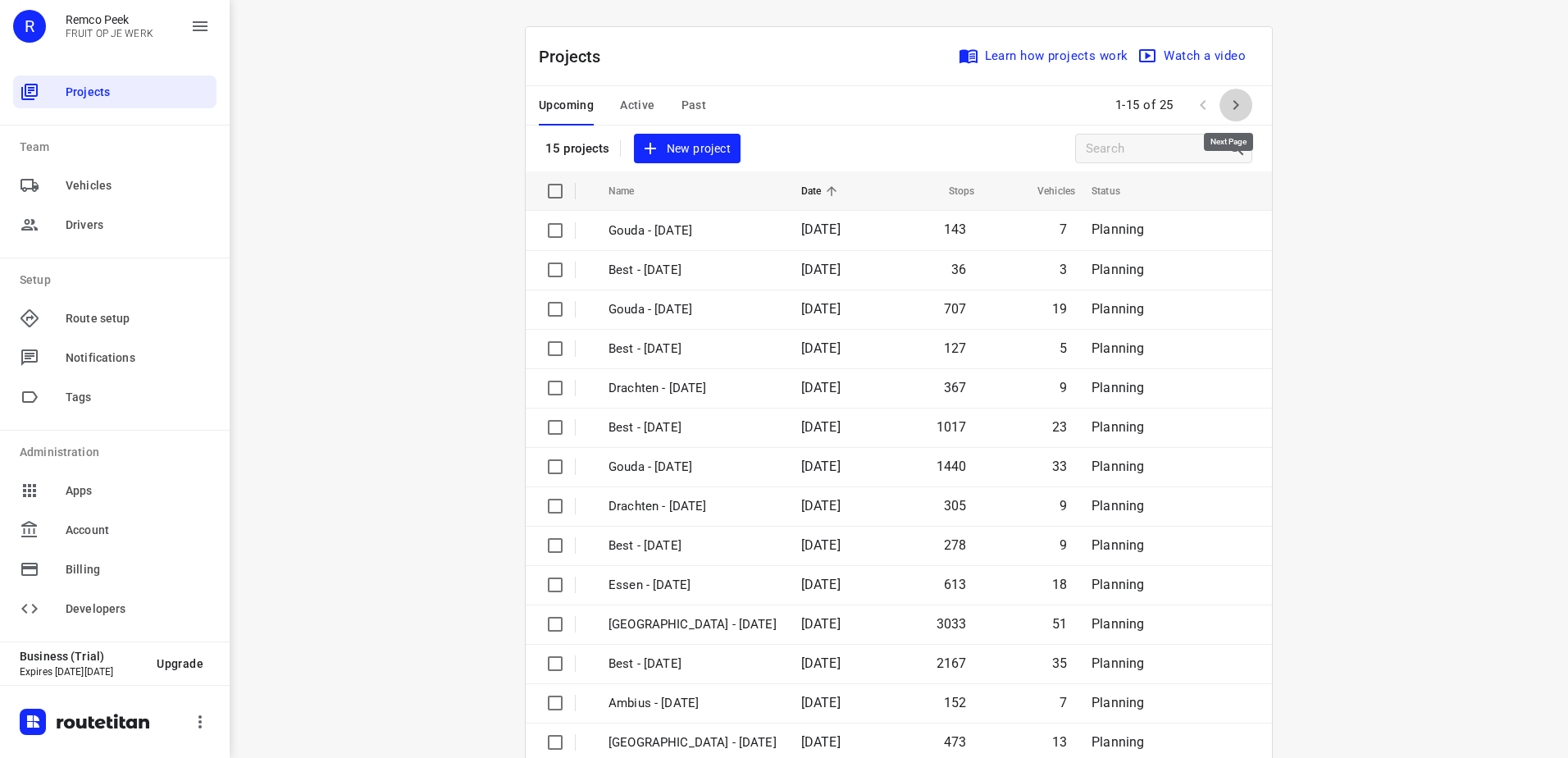
click at [1234, 97] on icon "button" at bounding box center [1236, 105] width 20 height 20
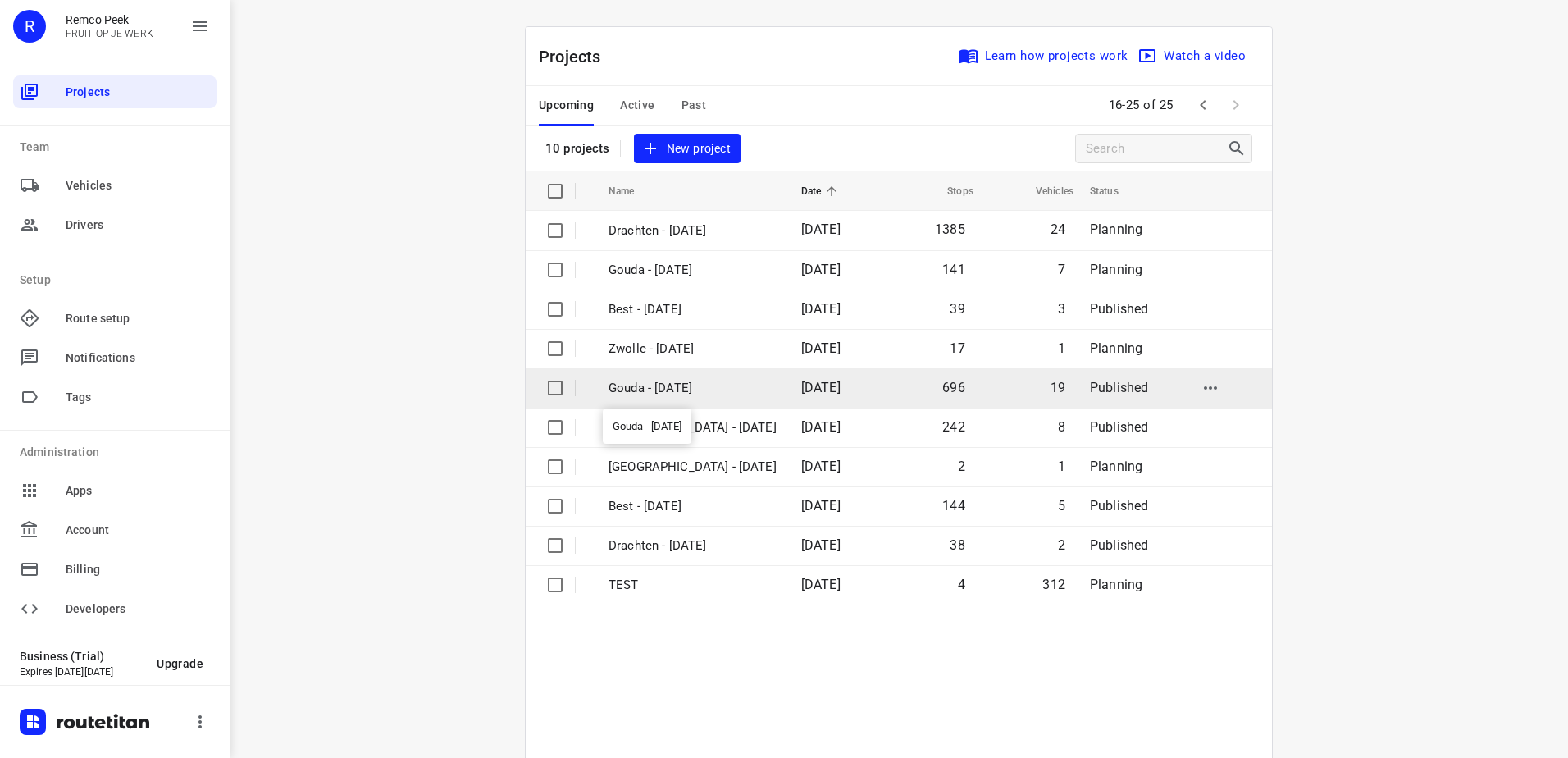
click at [682, 382] on p "Gouda - [DATE]" at bounding box center [692, 388] width 169 height 19
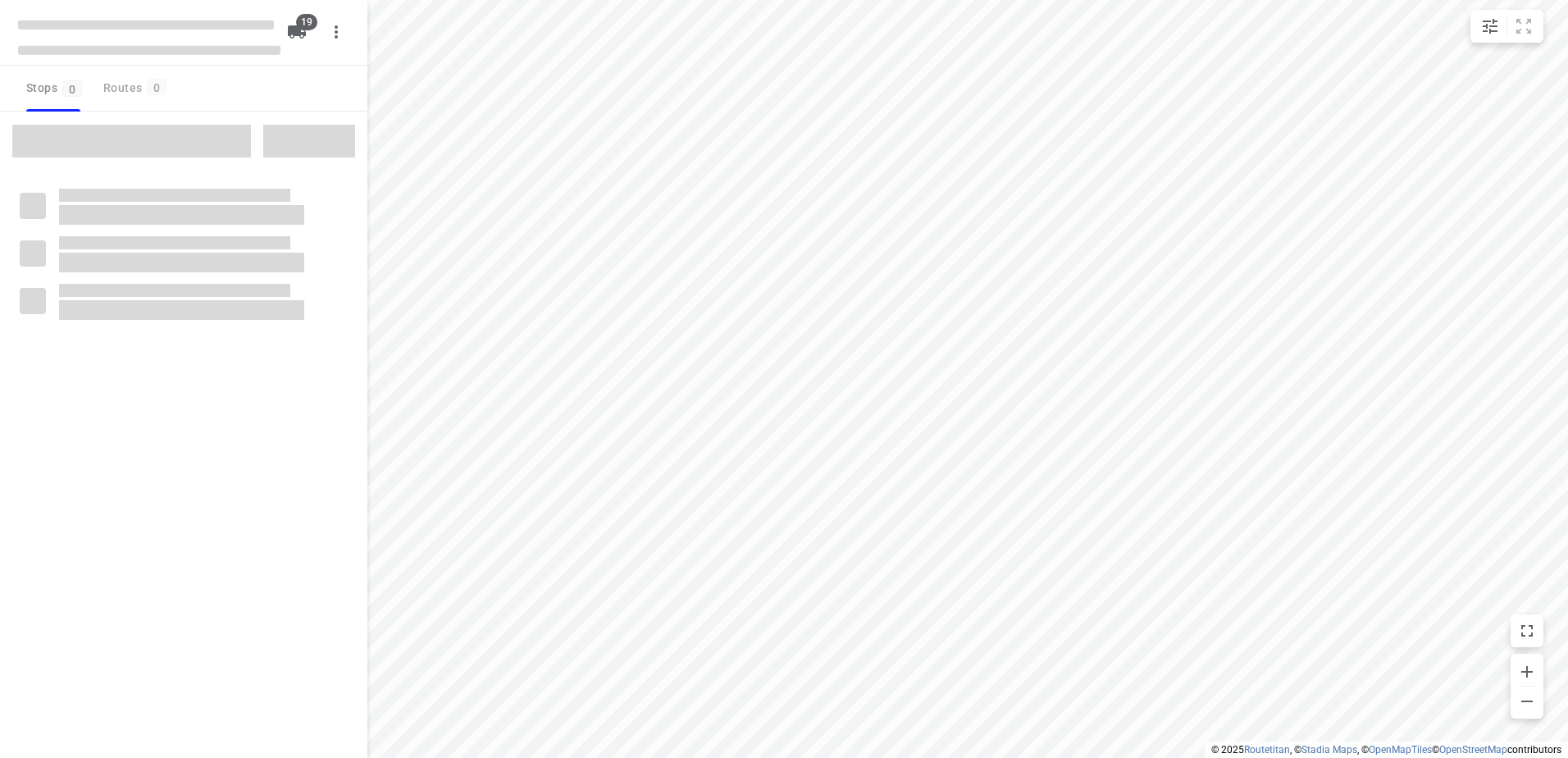
checkbox input "true"
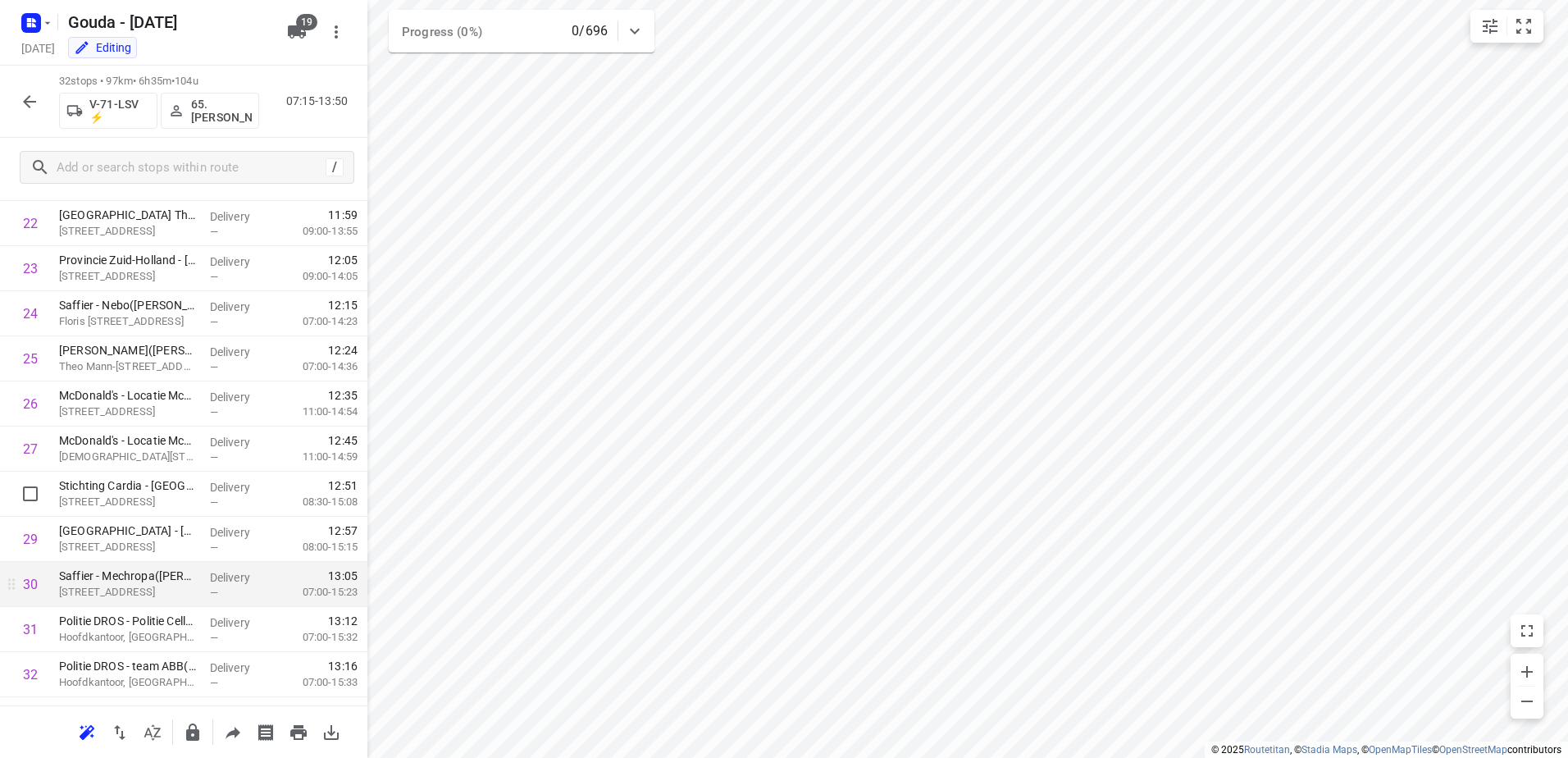
scroll to position [1062, 0]
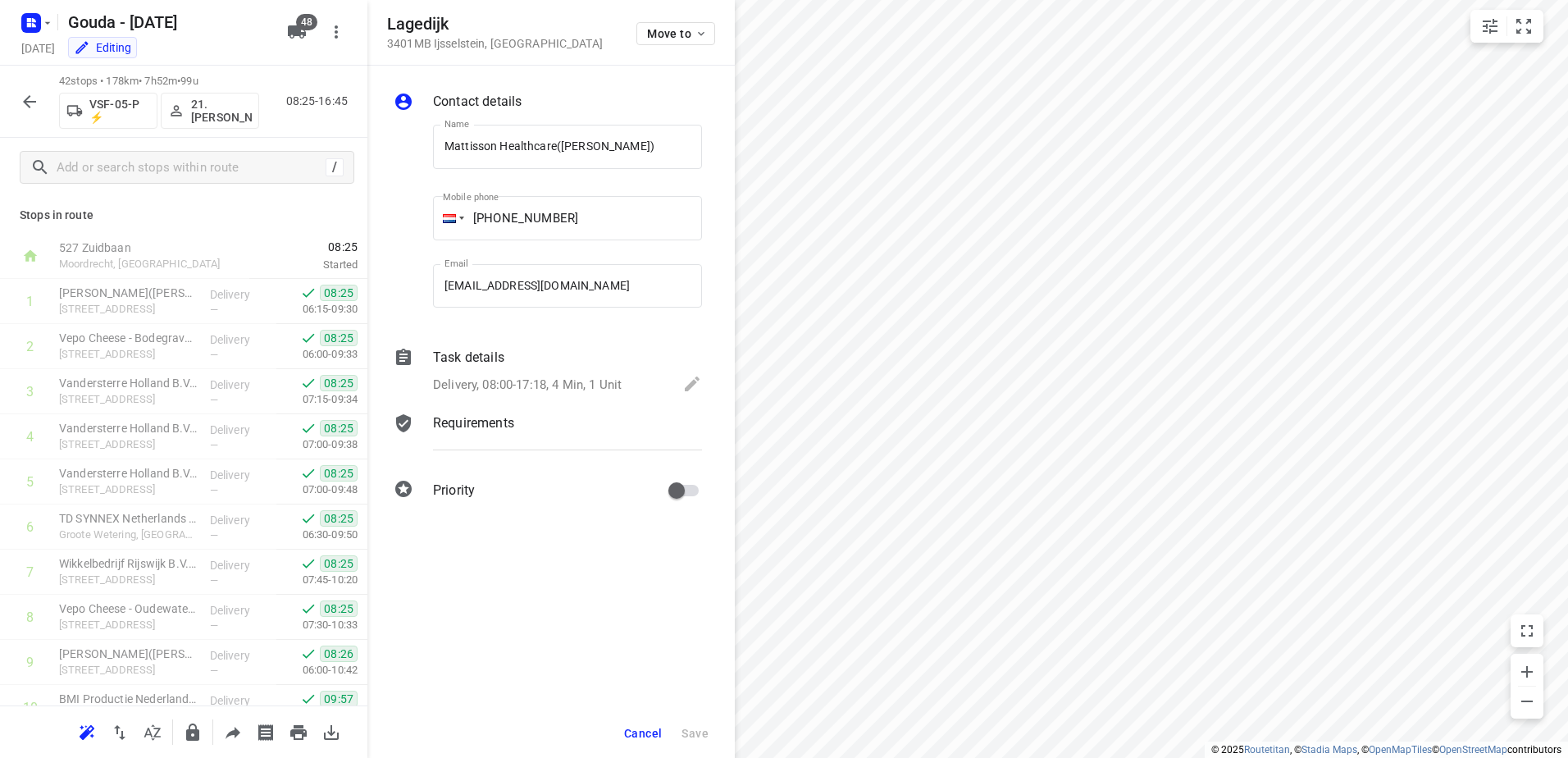
scroll to position [1513, 0]
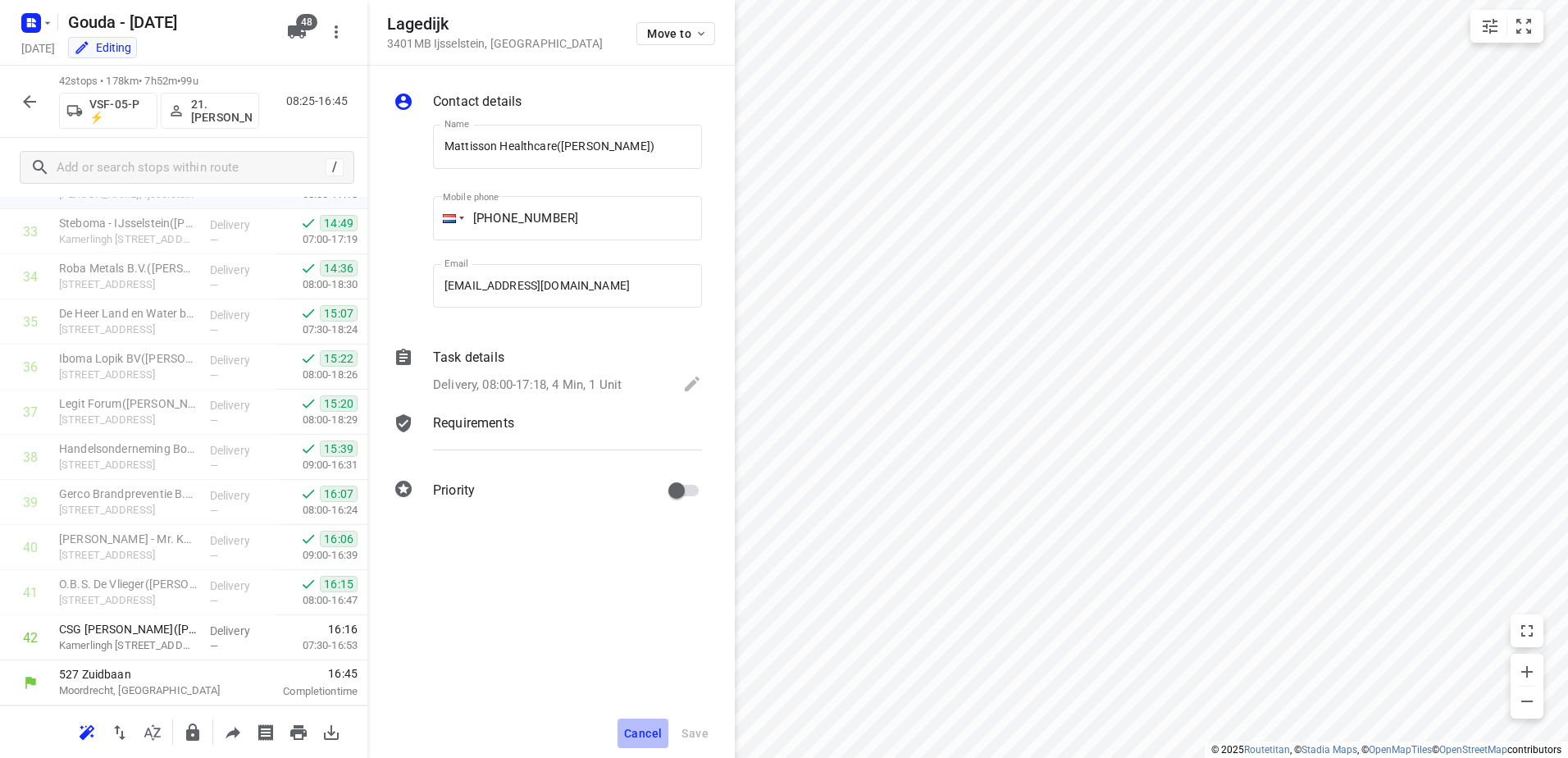
click at [649, 742] on button "Cancel" at bounding box center [643, 733] width 51 height 29
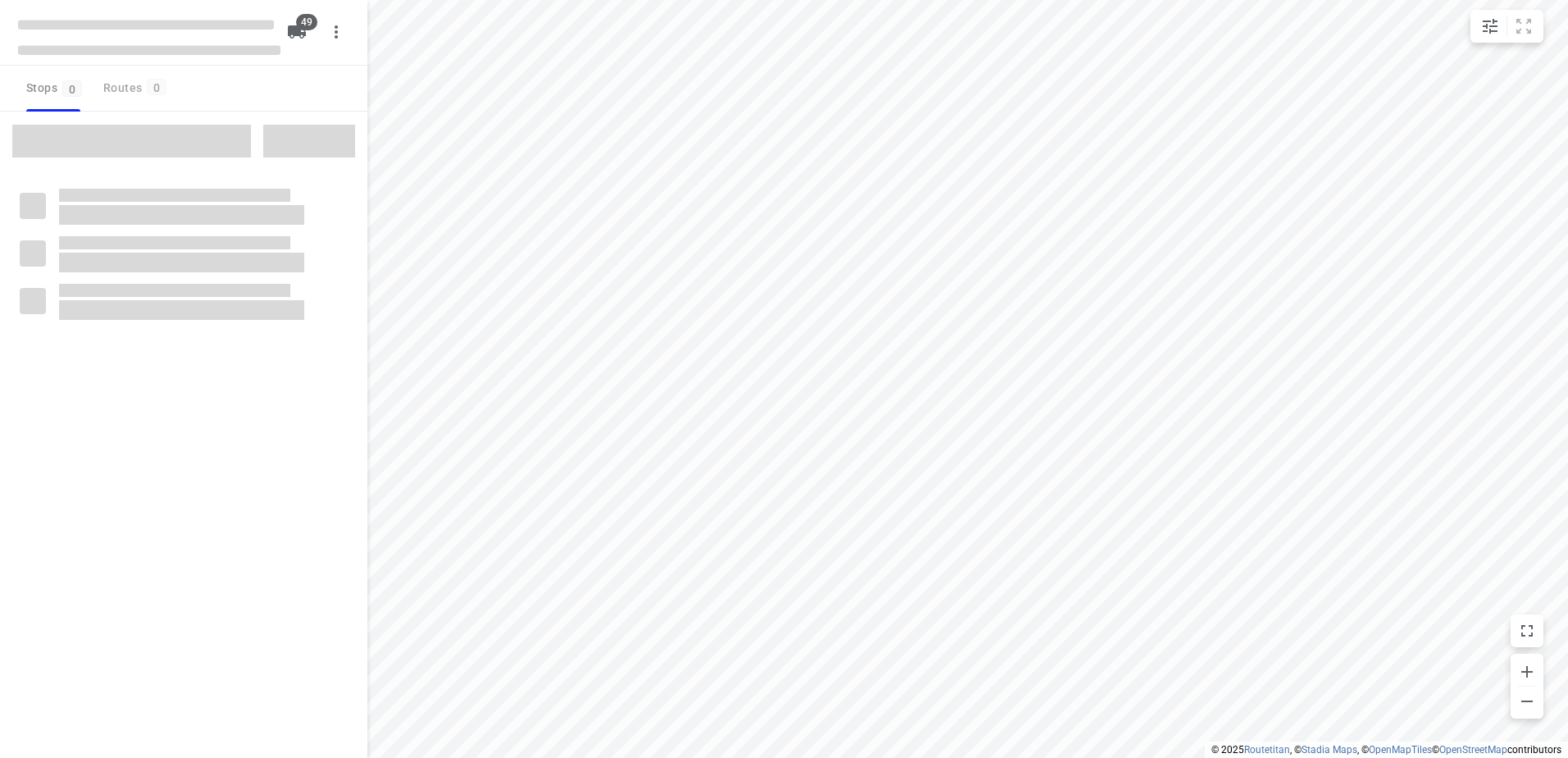
checkbox input "true"
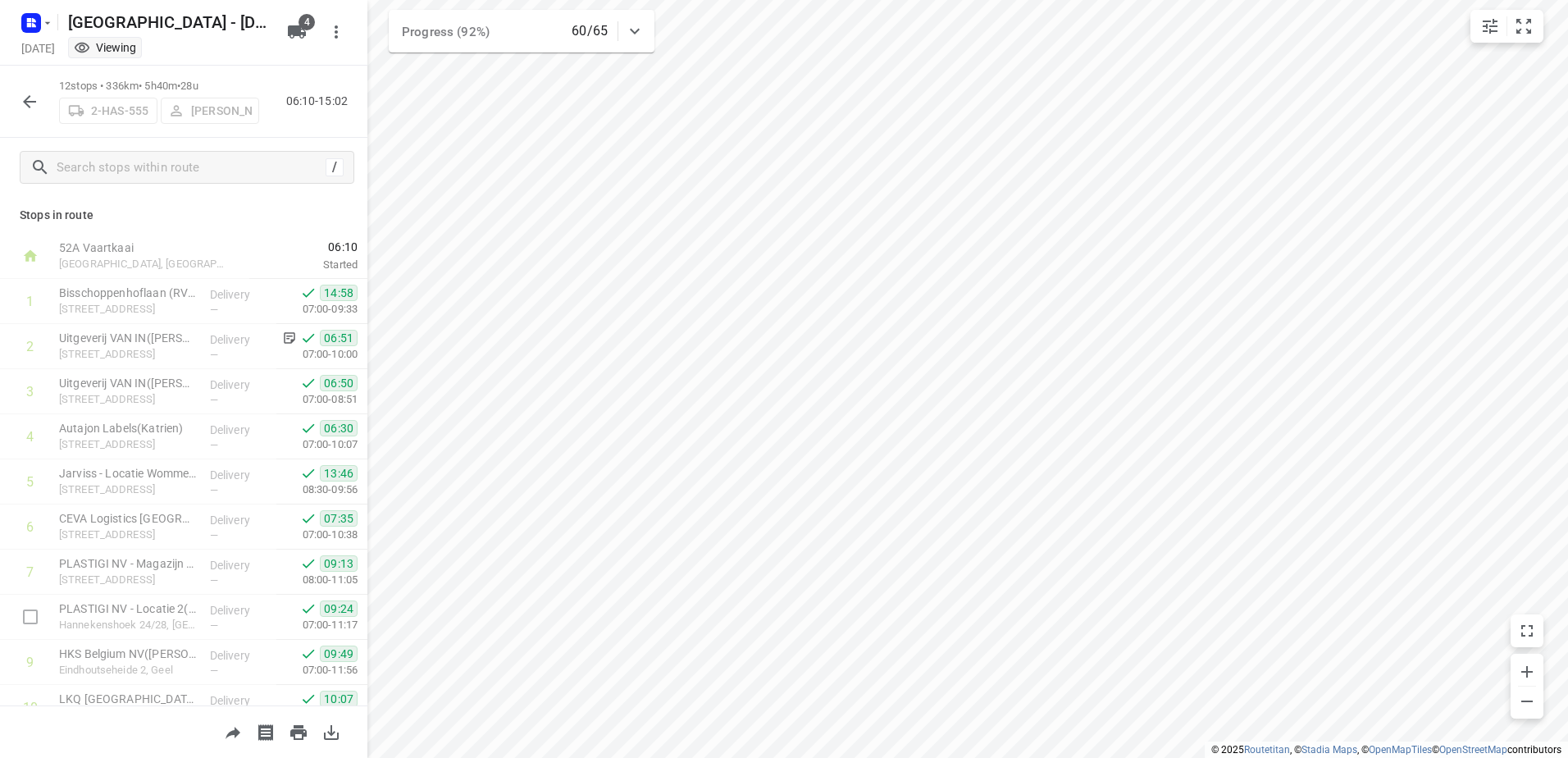
scroll to position [160, 0]
